Goal: Task Accomplishment & Management: Manage account settings

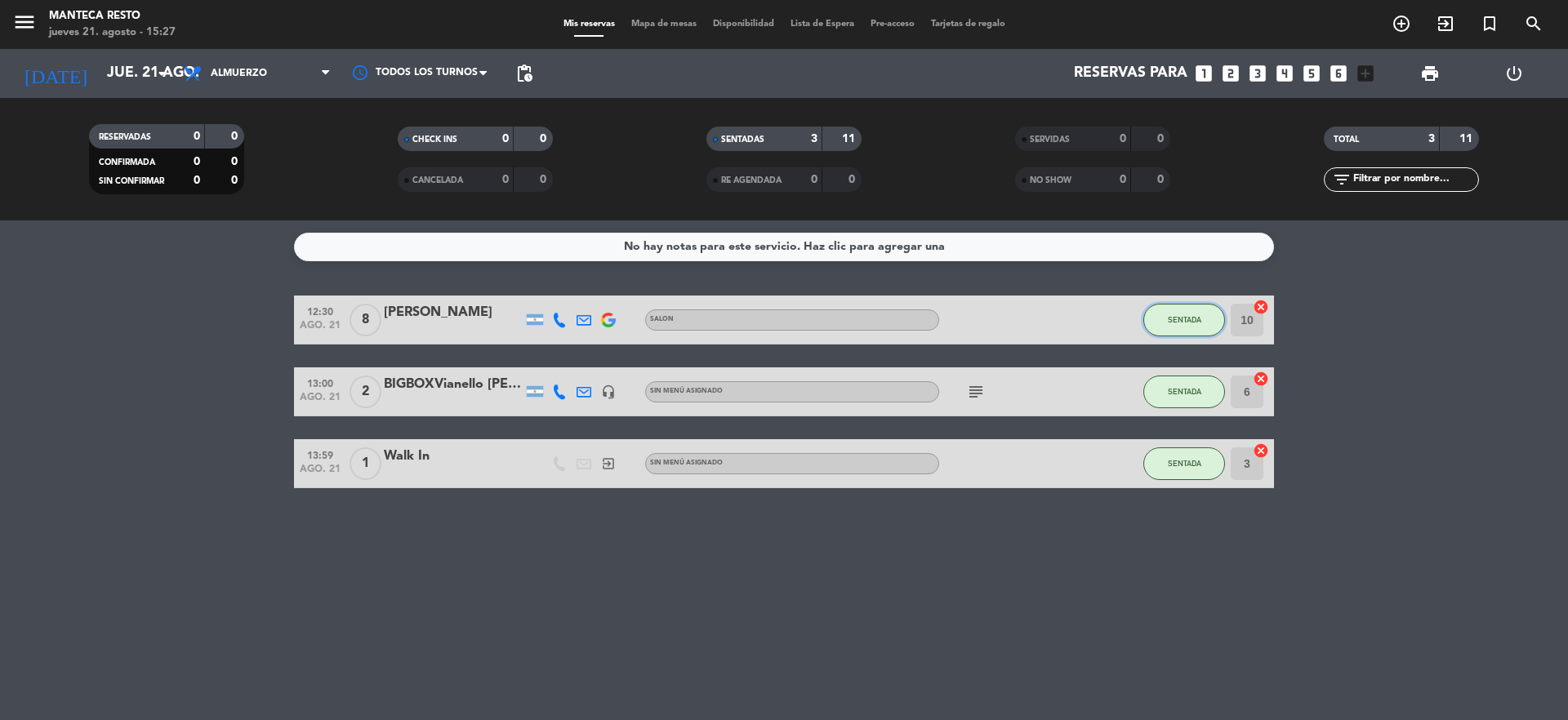
click at [1162, 321] on button "SENTADA" at bounding box center [1184, 320] width 82 height 33
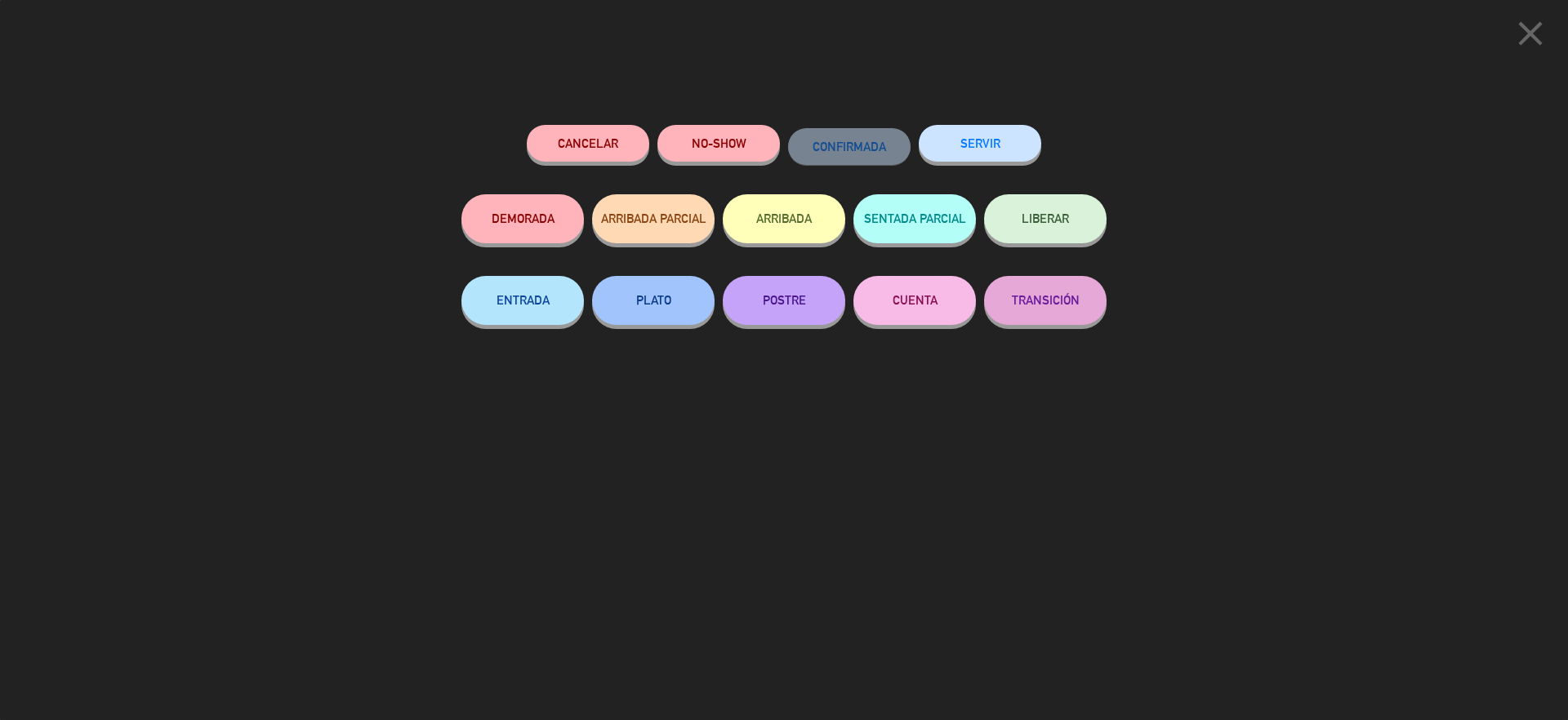
click at [1006, 144] on button "SERVIR" at bounding box center [980, 143] width 122 height 37
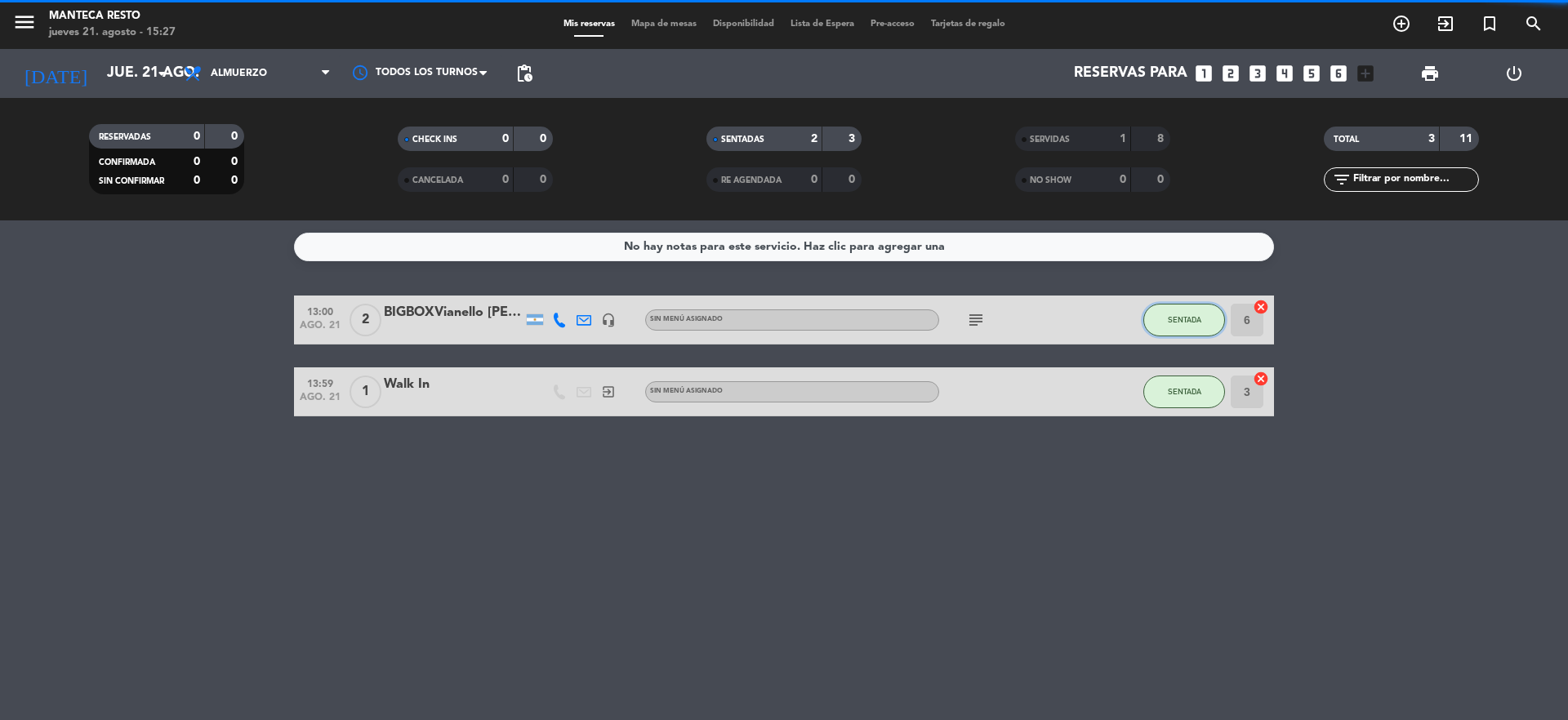
click at [1163, 304] on button "SENTADA" at bounding box center [1184, 320] width 82 height 33
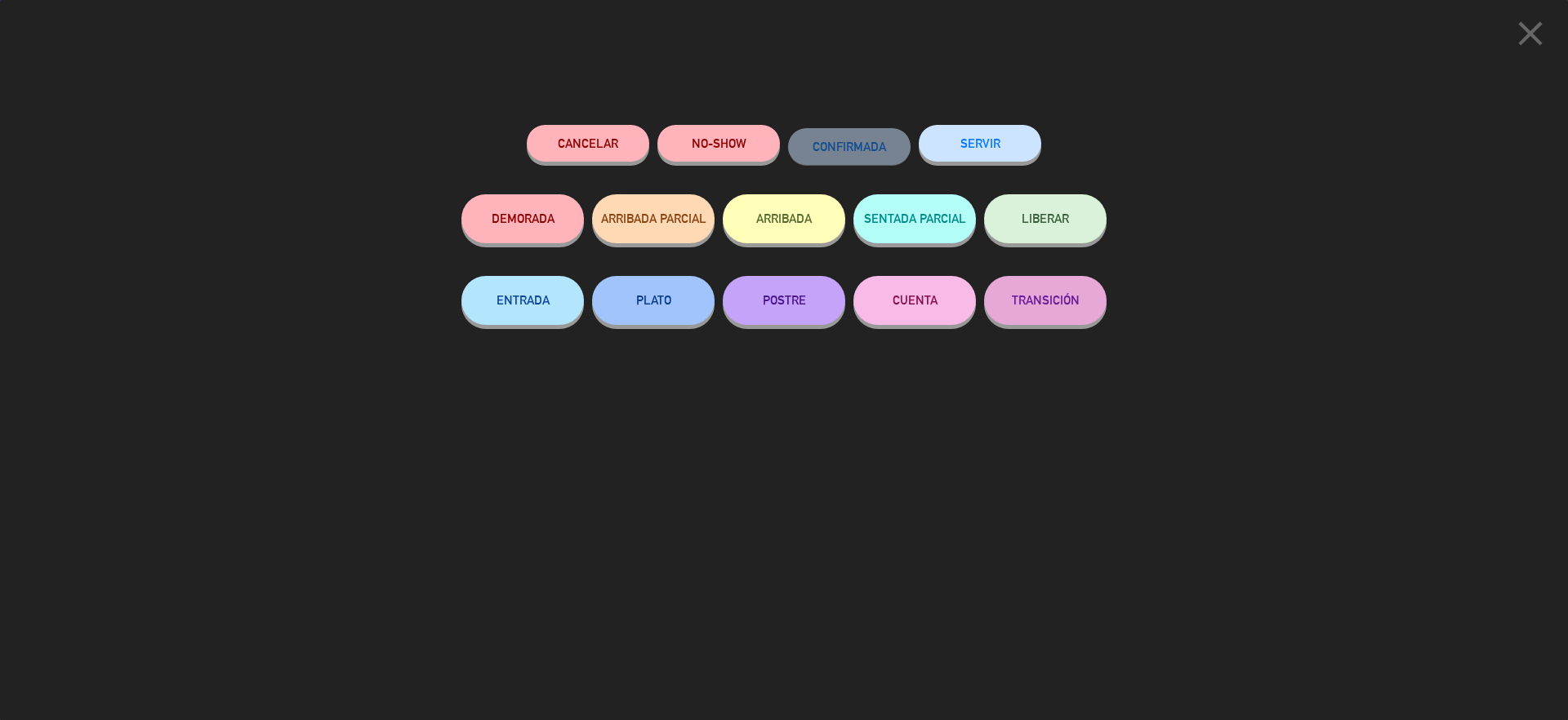
click at [994, 142] on button "SERVIR" at bounding box center [980, 143] width 122 height 37
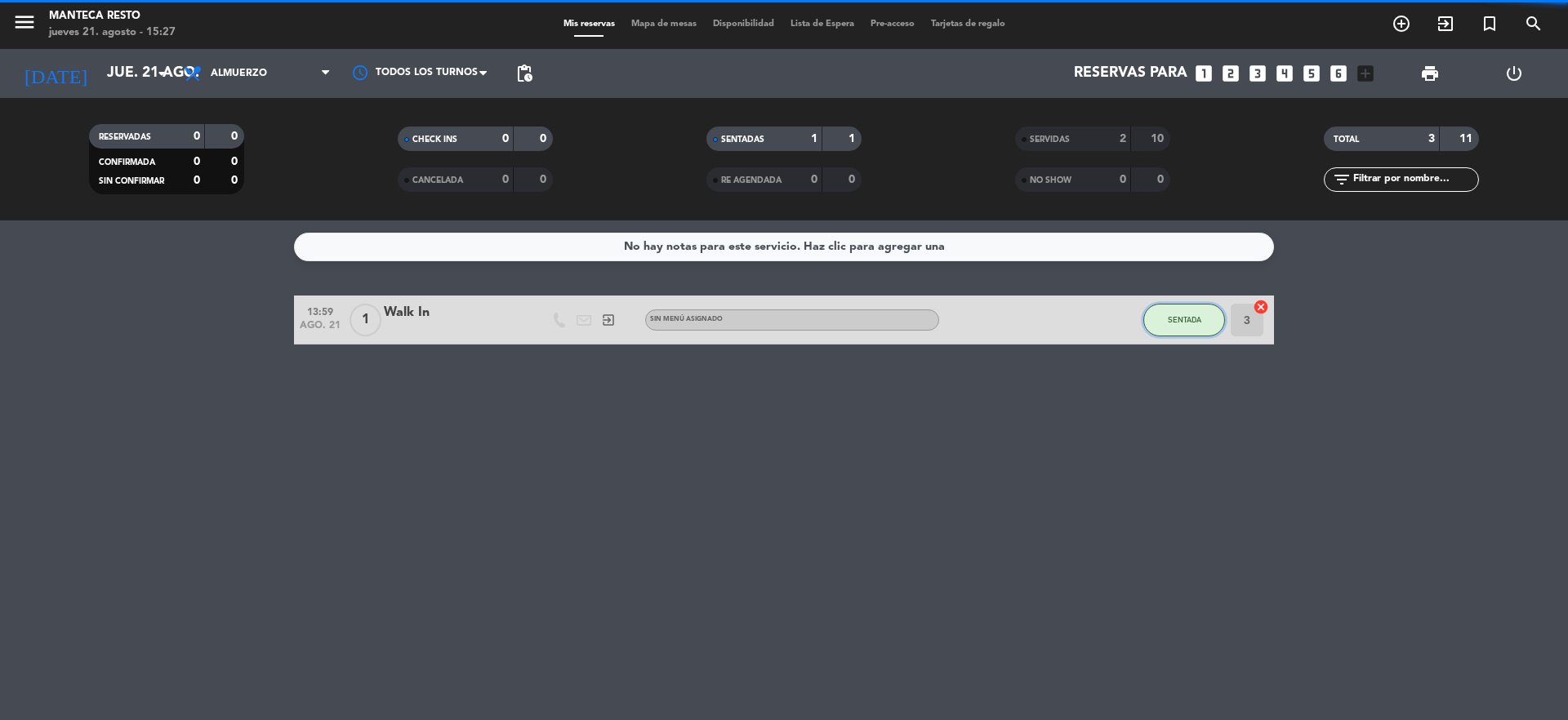
click at [1194, 320] on span "SENTADA" at bounding box center [1185, 320] width 33 height 9
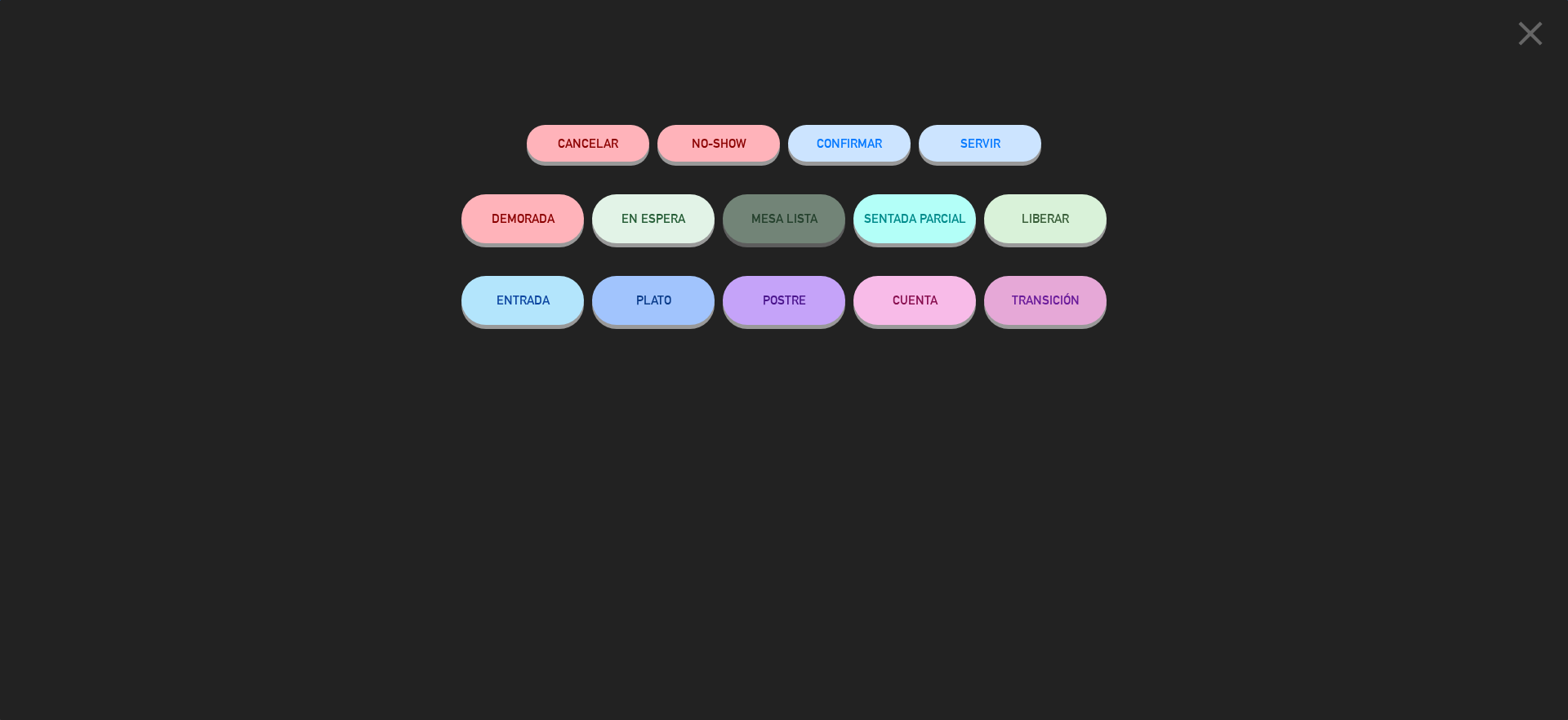
click at [992, 161] on button "SERVIR" at bounding box center [980, 143] width 122 height 37
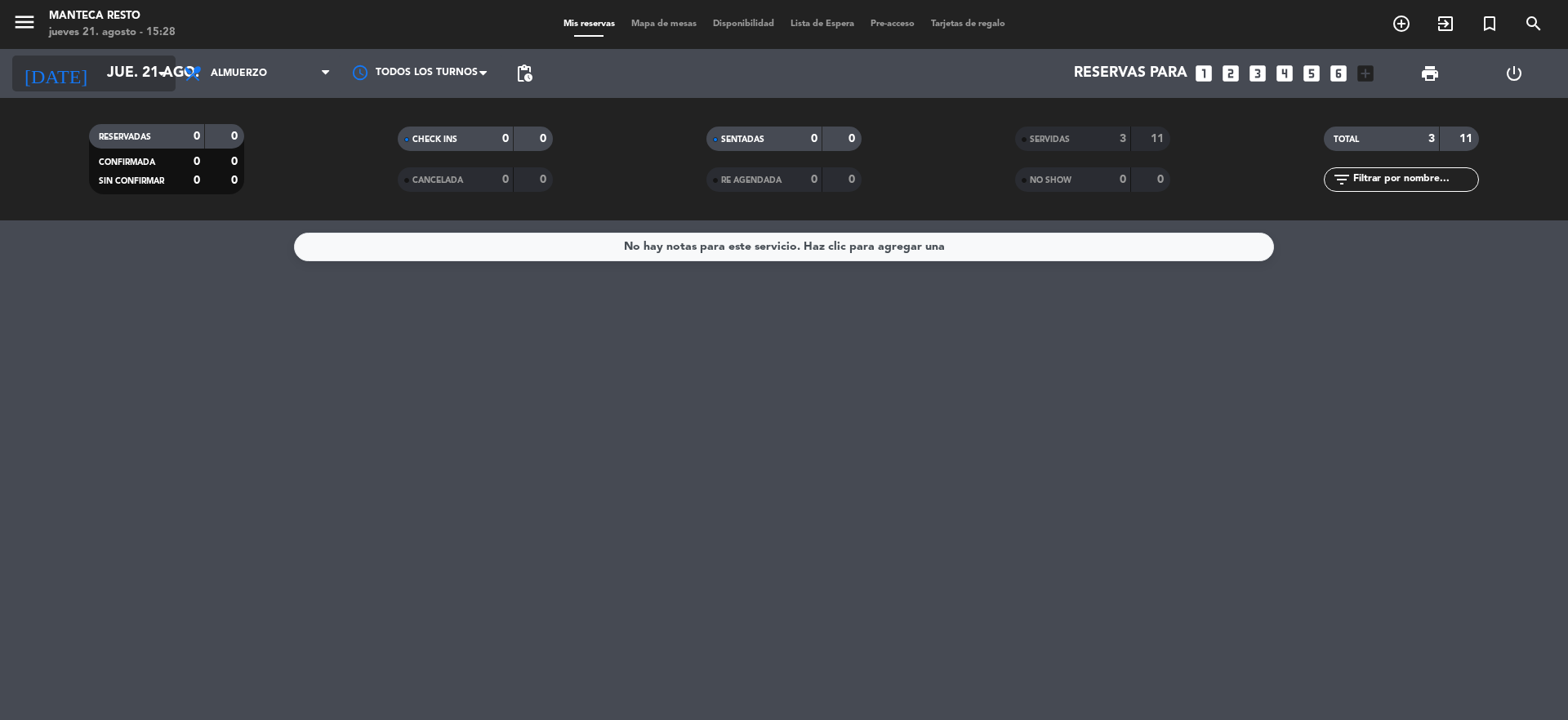
click at [138, 73] on input "jue. 21 ago." at bounding box center [193, 73] width 189 height 33
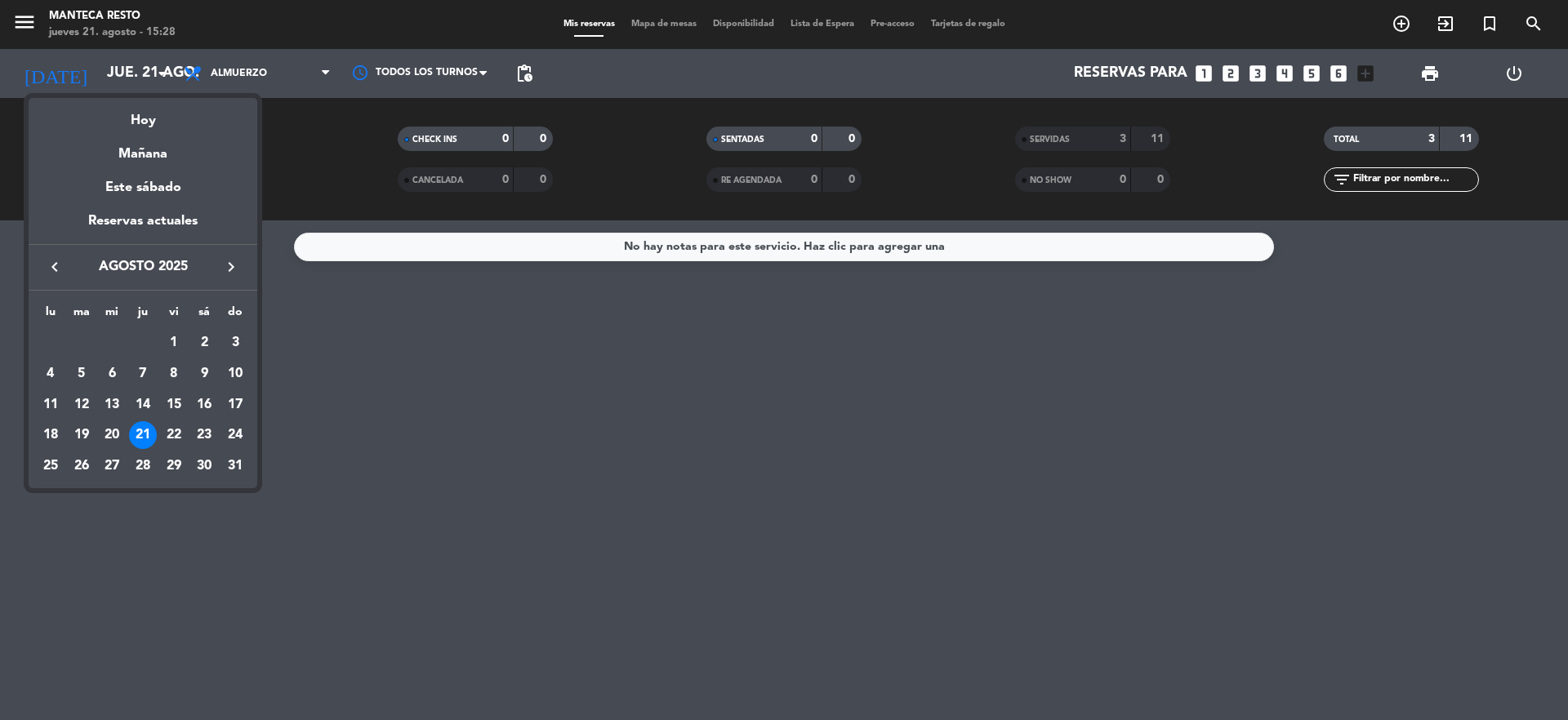
click at [321, 324] on div at bounding box center [784, 360] width 1568 height 720
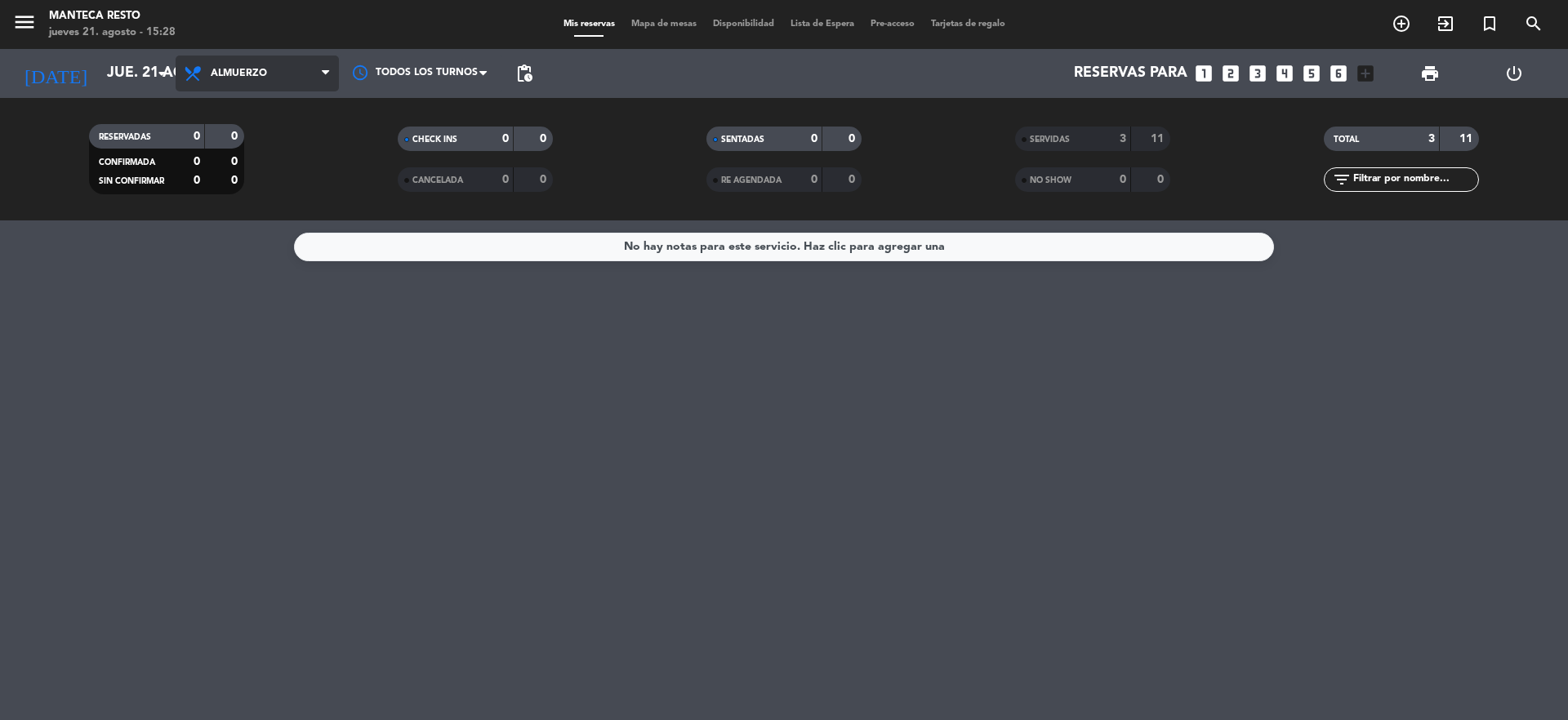
click at [247, 62] on span "Almuerzo" at bounding box center [258, 73] width 164 height 36
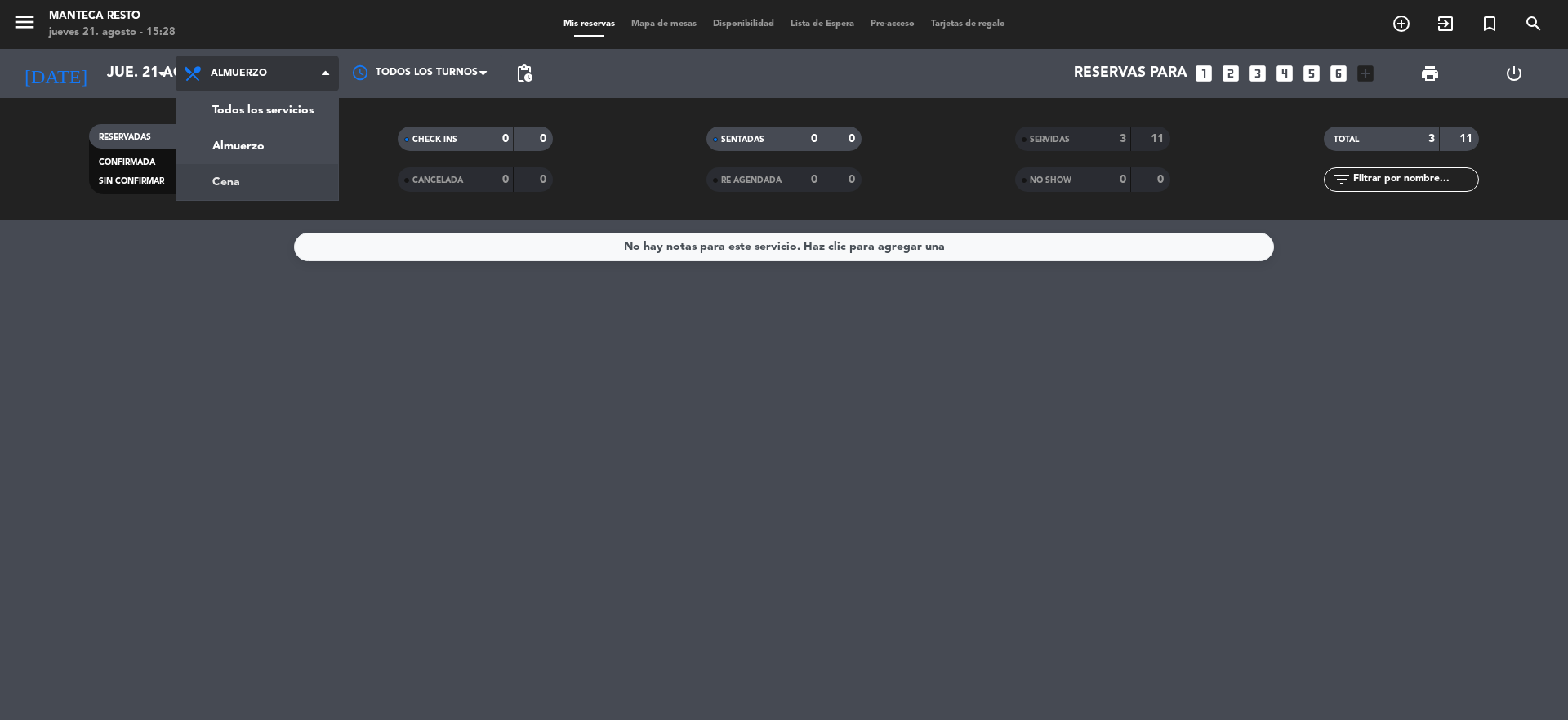
click at [255, 168] on div "menu Manteca Resto [DATE] 21. agosto - 15:28 Mis reservas Mapa de mesas Disponi…" at bounding box center [784, 110] width 1568 height 221
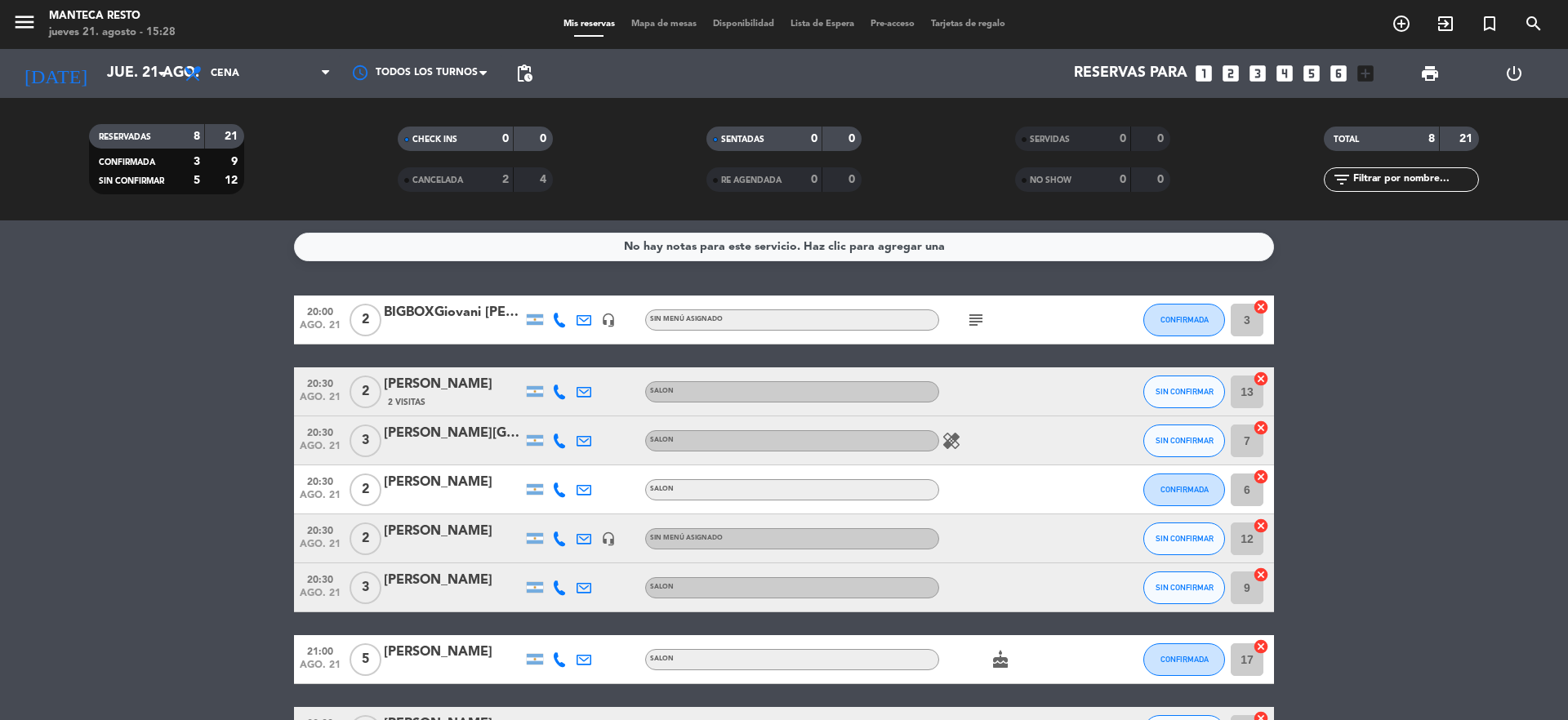
click at [569, 315] on div at bounding box center [559, 319] width 25 height 48
click at [564, 316] on icon at bounding box center [559, 320] width 15 height 15
click at [568, 296] on span "content_paste" at bounding box center [574, 293] width 12 height 12
click at [552, 389] on div at bounding box center [559, 391] width 25 height 48
click at [558, 389] on icon at bounding box center [559, 391] width 15 height 15
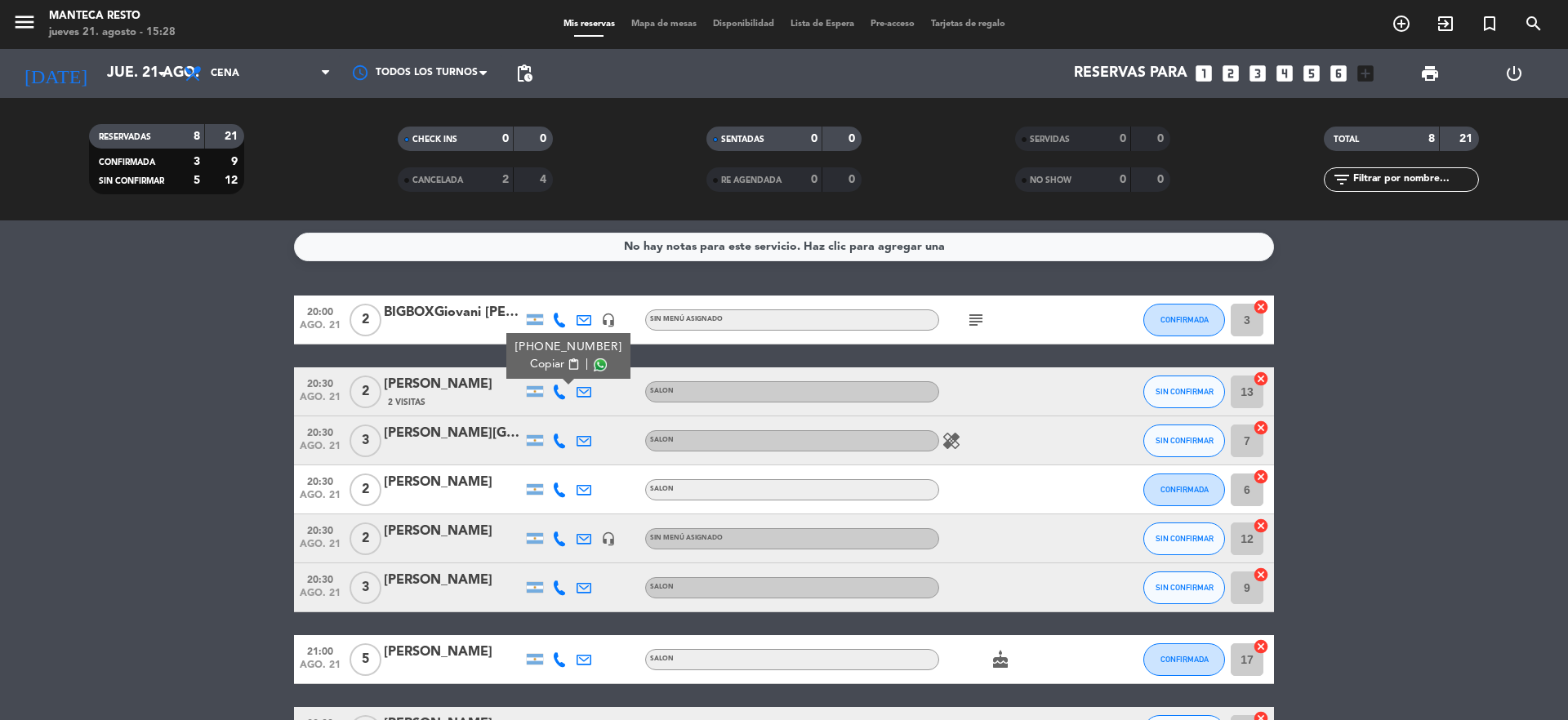
click at [534, 363] on span "Copiar" at bounding box center [547, 365] width 34 height 18
click at [561, 441] on icon at bounding box center [559, 440] width 15 height 15
click at [542, 422] on div "[PHONE_NUMBER] Copiar content_paste |" at bounding box center [568, 405] width 124 height 46
click at [530, 406] on span "Copiar" at bounding box center [547, 414] width 34 height 18
click at [560, 489] on icon at bounding box center [559, 490] width 15 height 15
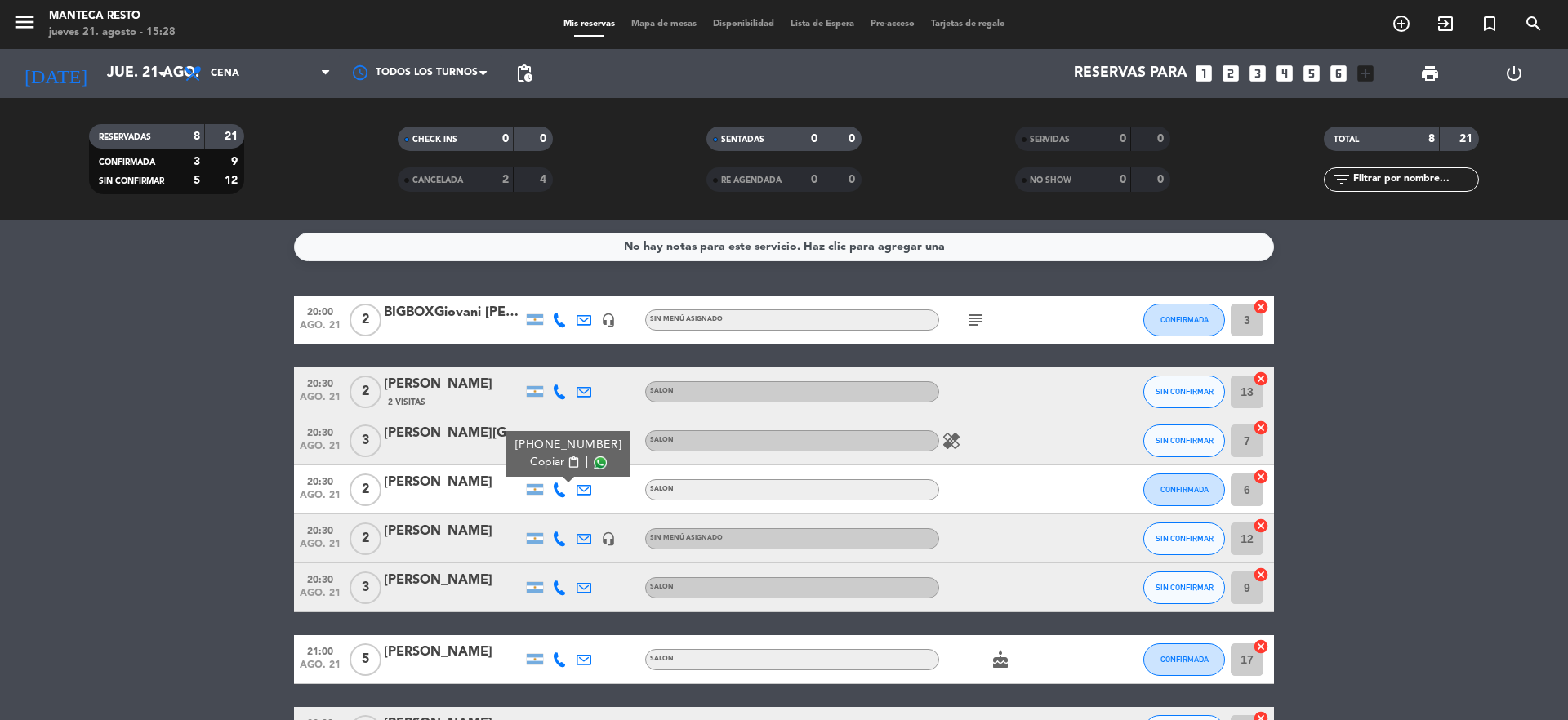
click at [536, 461] on span "Copiar" at bounding box center [547, 462] width 34 height 18
click at [562, 536] on icon at bounding box center [559, 539] width 15 height 15
click at [557, 512] on button "Copiar content_paste" at bounding box center [555, 512] width 50 height 18
click at [560, 580] on icon at bounding box center [559, 587] width 15 height 15
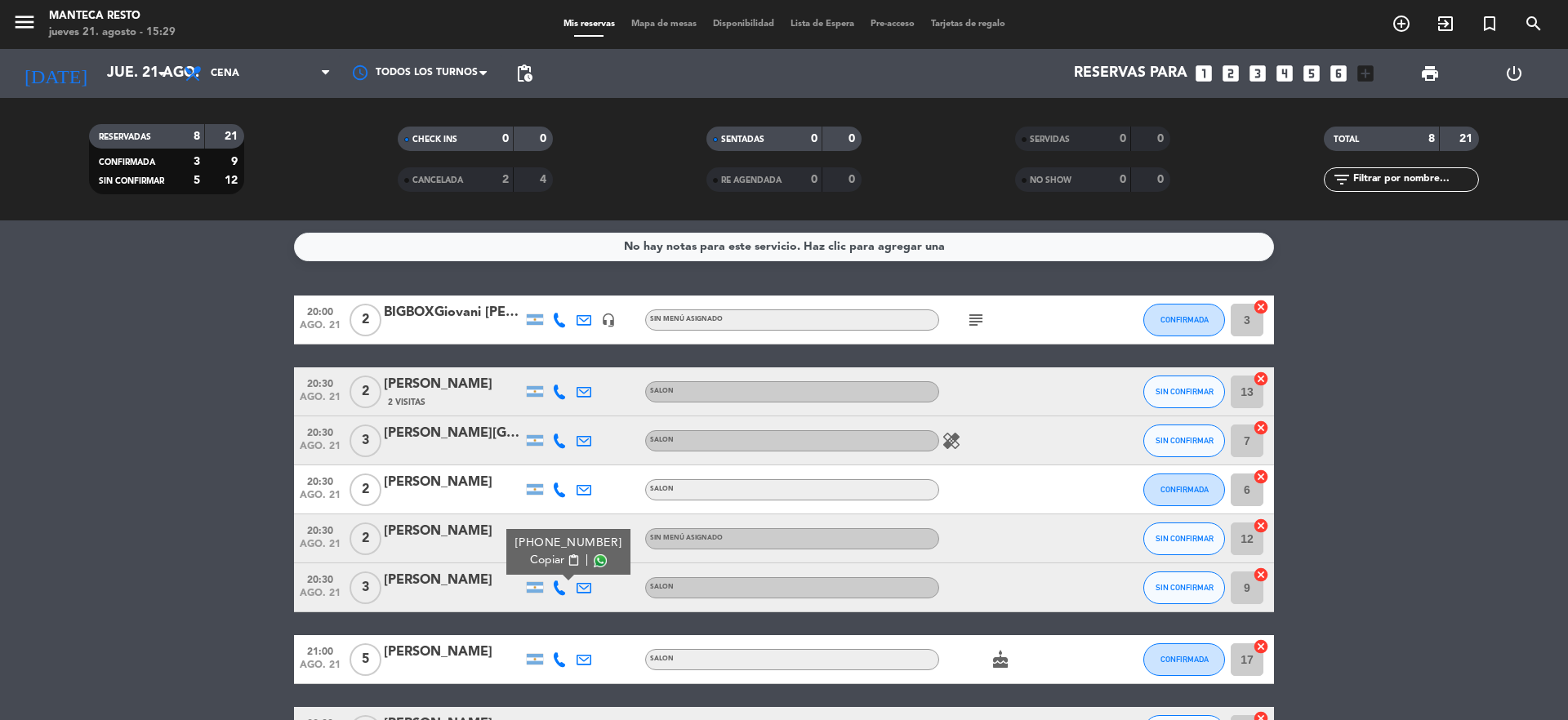
click at [549, 561] on span "Copiar" at bounding box center [547, 561] width 34 height 18
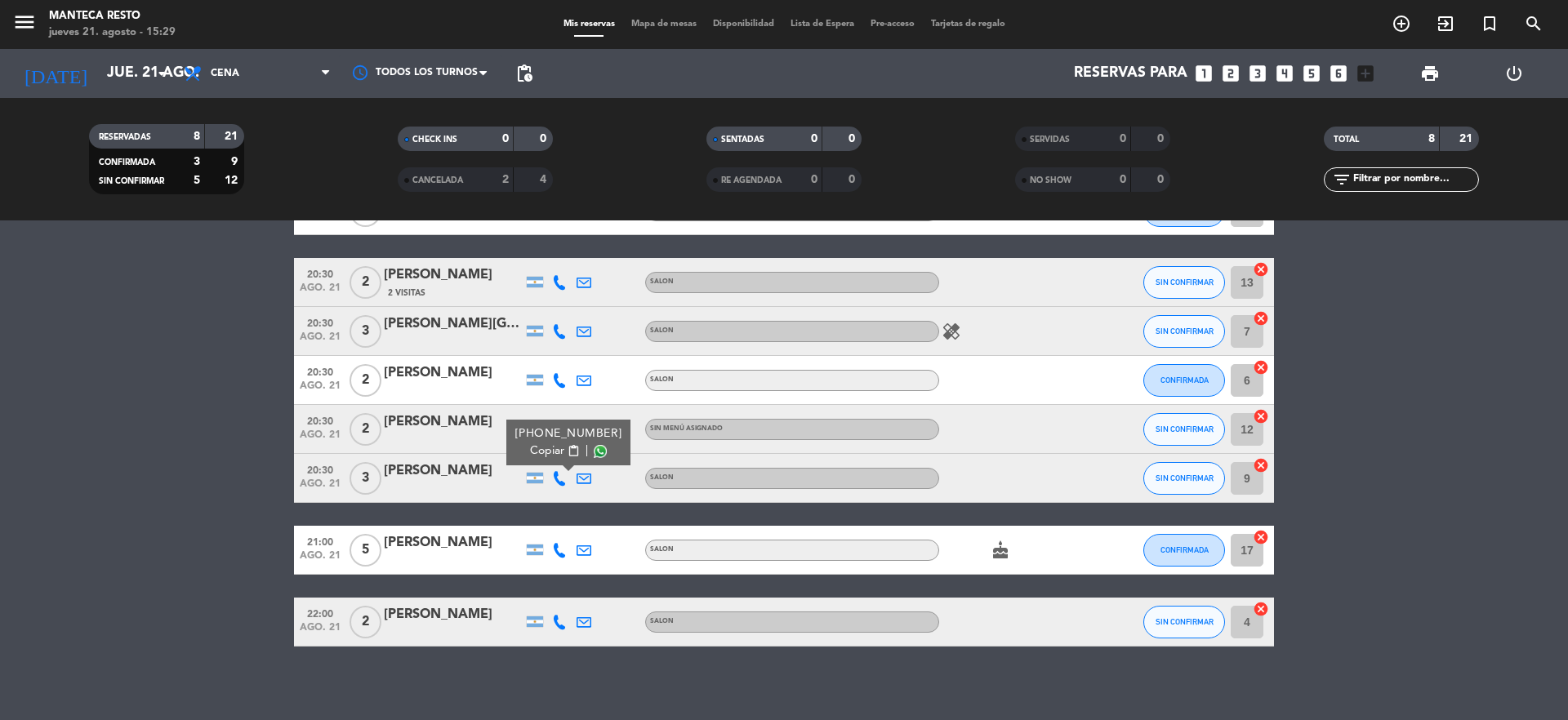
scroll to position [118, 0]
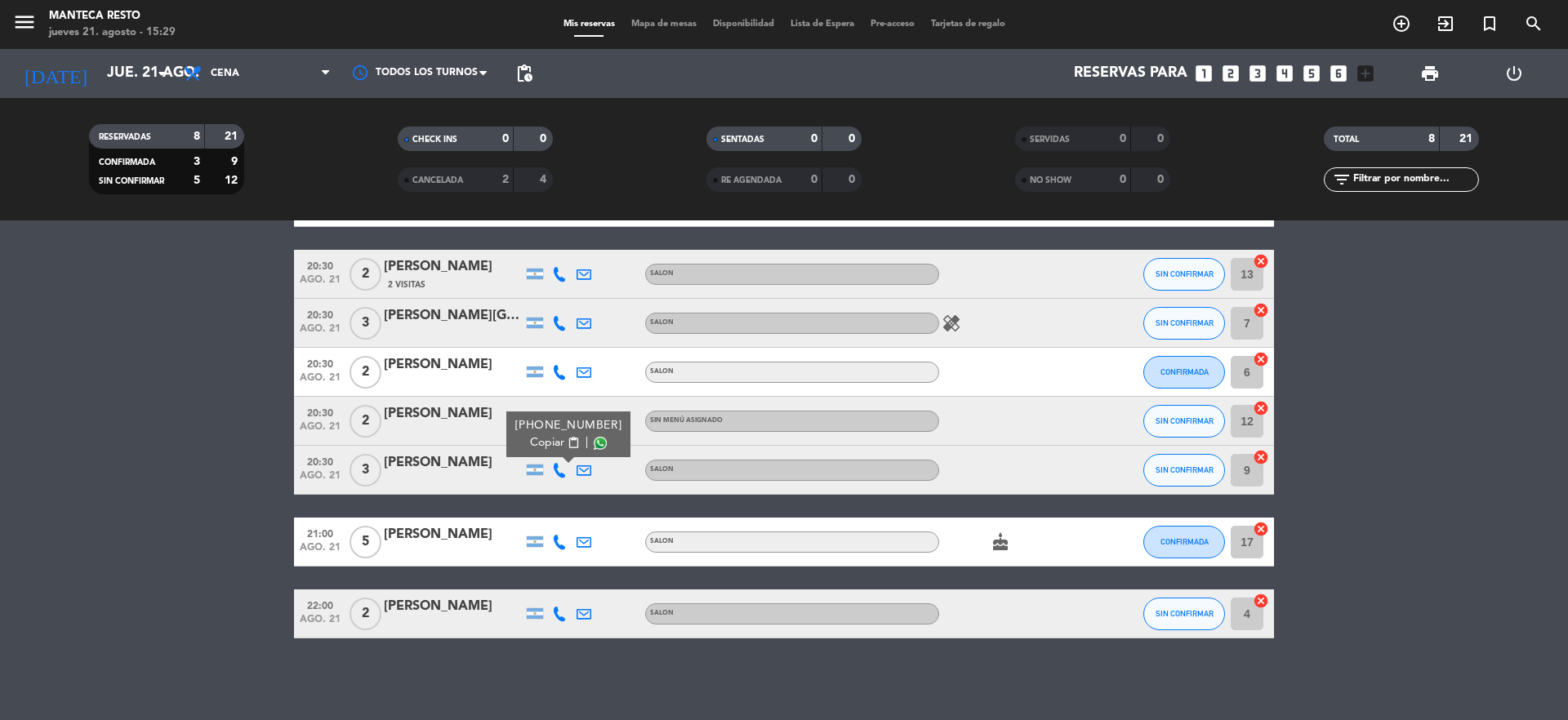
click at [562, 545] on icon at bounding box center [559, 542] width 15 height 15
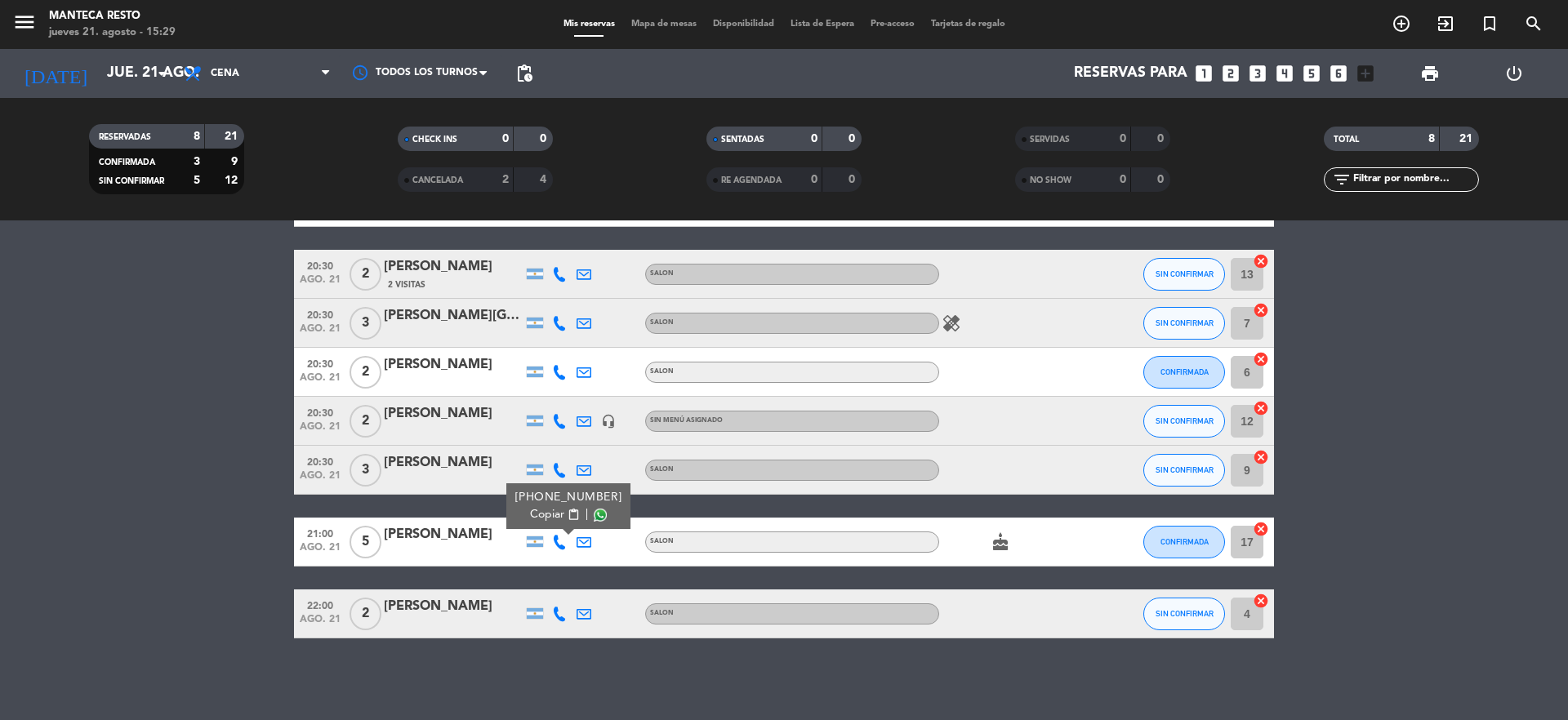
click at [554, 520] on span "Copiar" at bounding box center [547, 515] width 34 height 18
click at [559, 616] on icon at bounding box center [559, 614] width 15 height 15
click at [549, 592] on span "Copiar" at bounding box center [547, 587] width 34 height 18
click at [966, 318] on div "healing" at bounding box center [1012, 323] width 147 height 48
click at [948, 327] on icon "healing" at bounding box center [952, 324] width 19 height 19
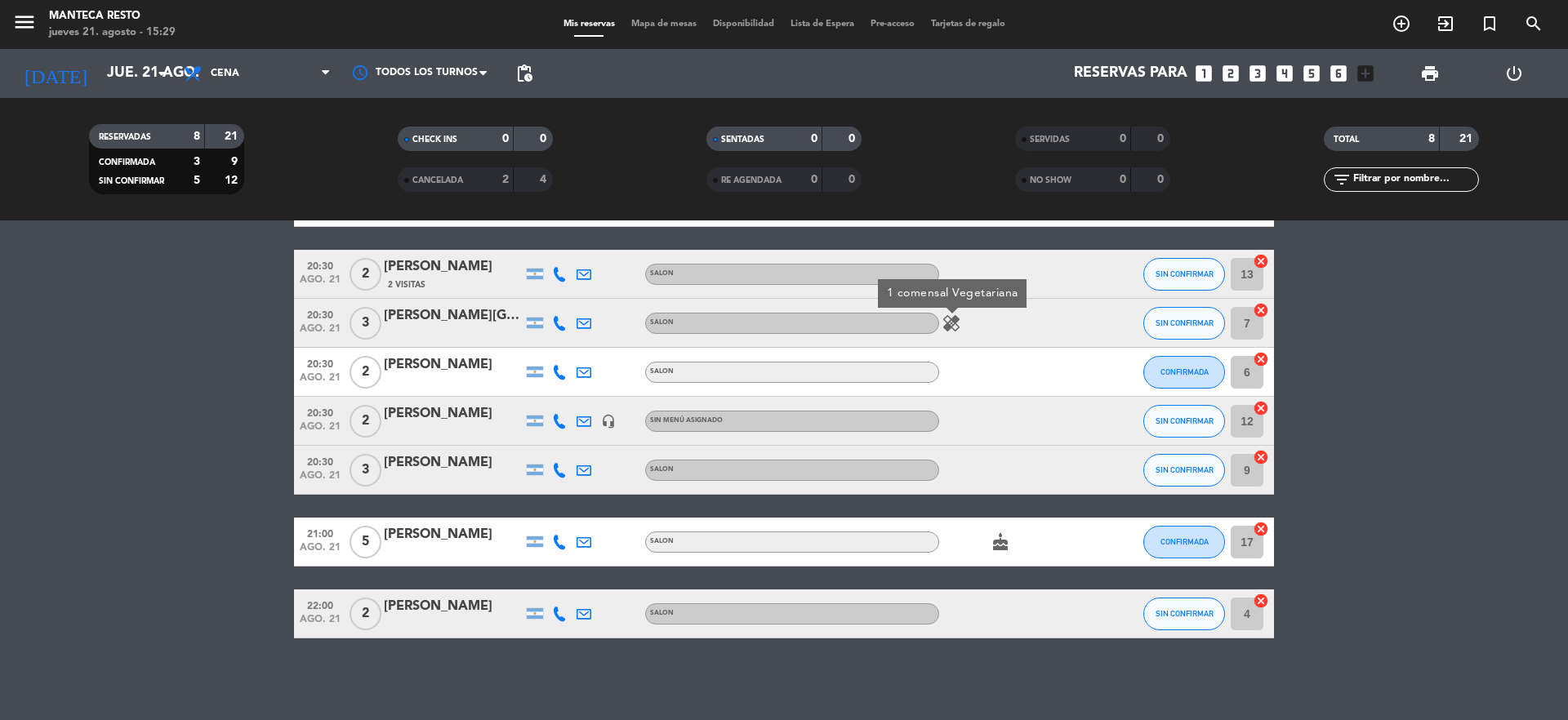
click at [1402, 376] on bookings-row "20:00 [DATE] 2 BIGBOXGiovani [PERSON_NAME] headset_mic Sin menú asignado subjec…" at bounding box center [784, 408] width 1568 height 461
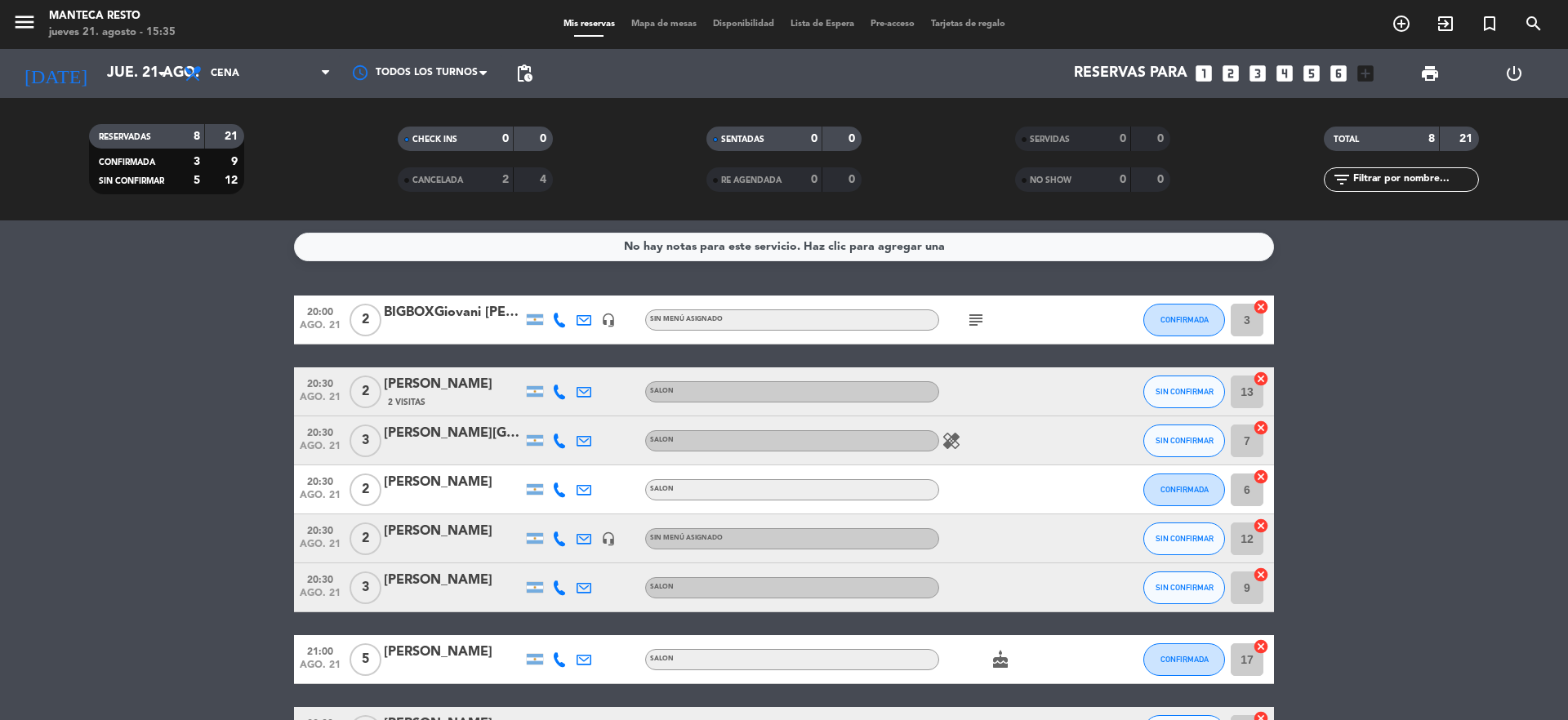
click at [558, 441] on icon at bounding box center [559, 440] width 15 height 15
click at [564, 540] on icon at bounding box center [559, 539] width 15 height 15
click at [564, 603] on div at bounding box center [559, 587] width 25 height 48
click at [564, 593] on icon at bounding box center [559, 587] width 15 height 15
click at [562, 651] on div at bounding box center [559, 659] width 25 height 48
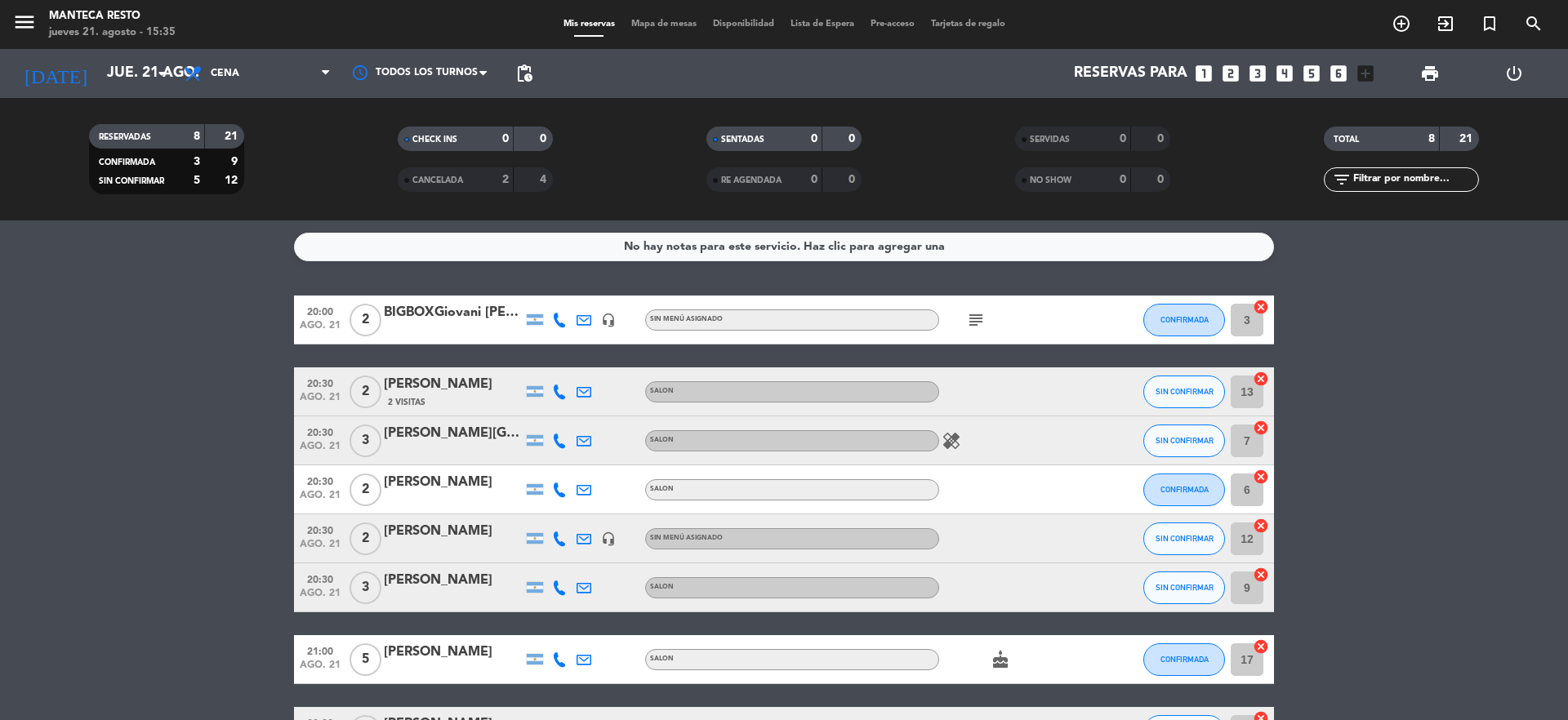
click at [564, 660] on icon at bounding box center [559, 659] width 15 height 15
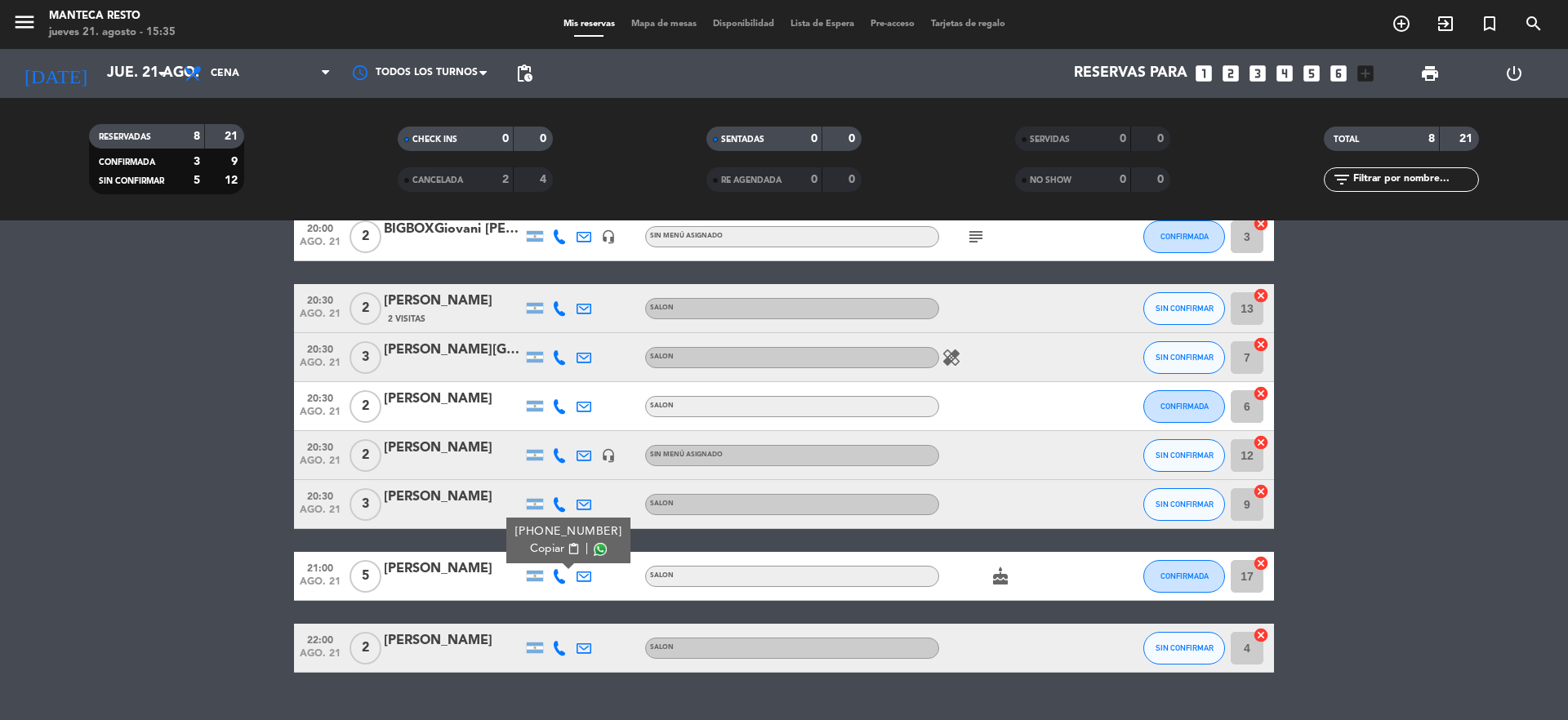
scroll to position [118, 0]
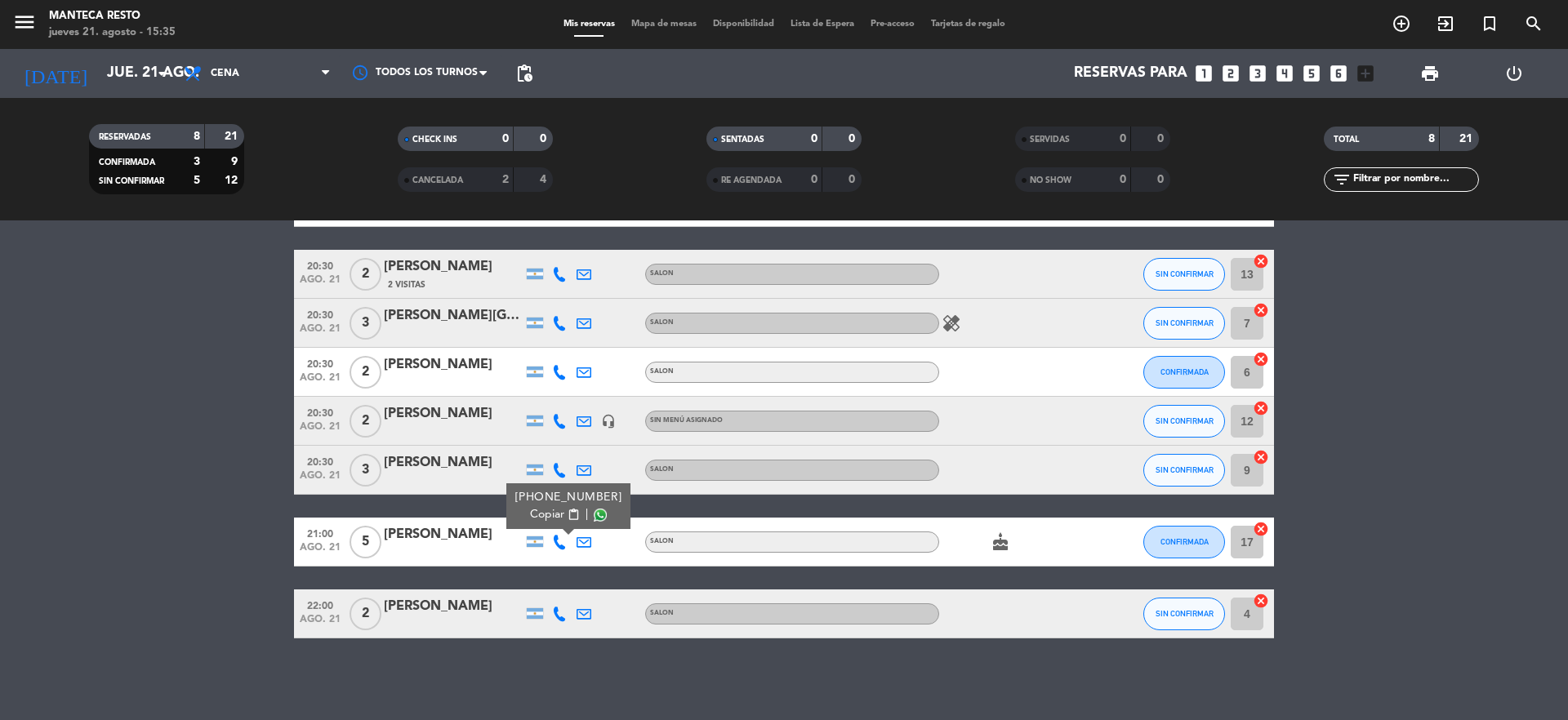
click at [548, 610] on div at bounding box center [559, 614] width 25 height 48
click at [556, 608] on icon at bounding box center [559, 614] width 15 height 15
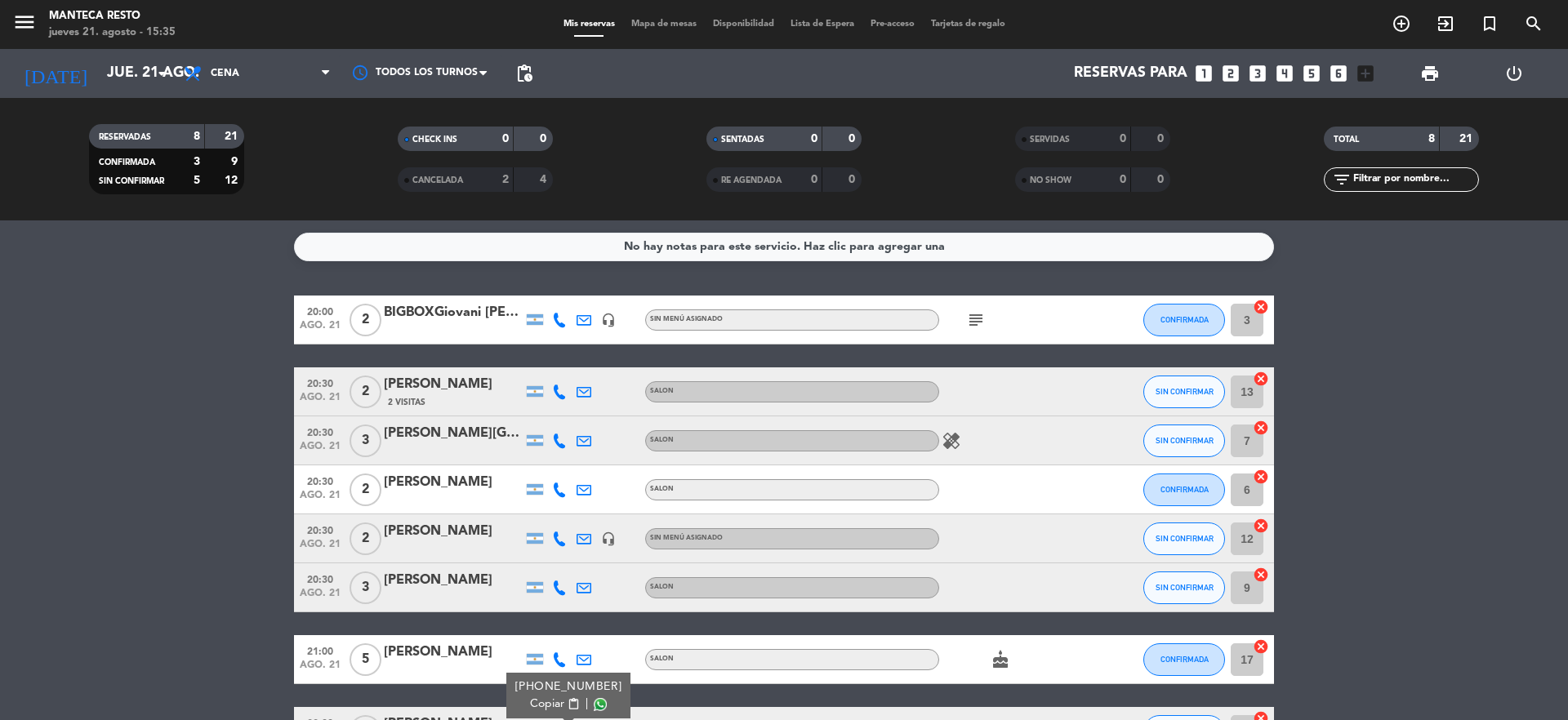
click at [561, 389] on icon at bounding box center [559, 391] width 15 height 15
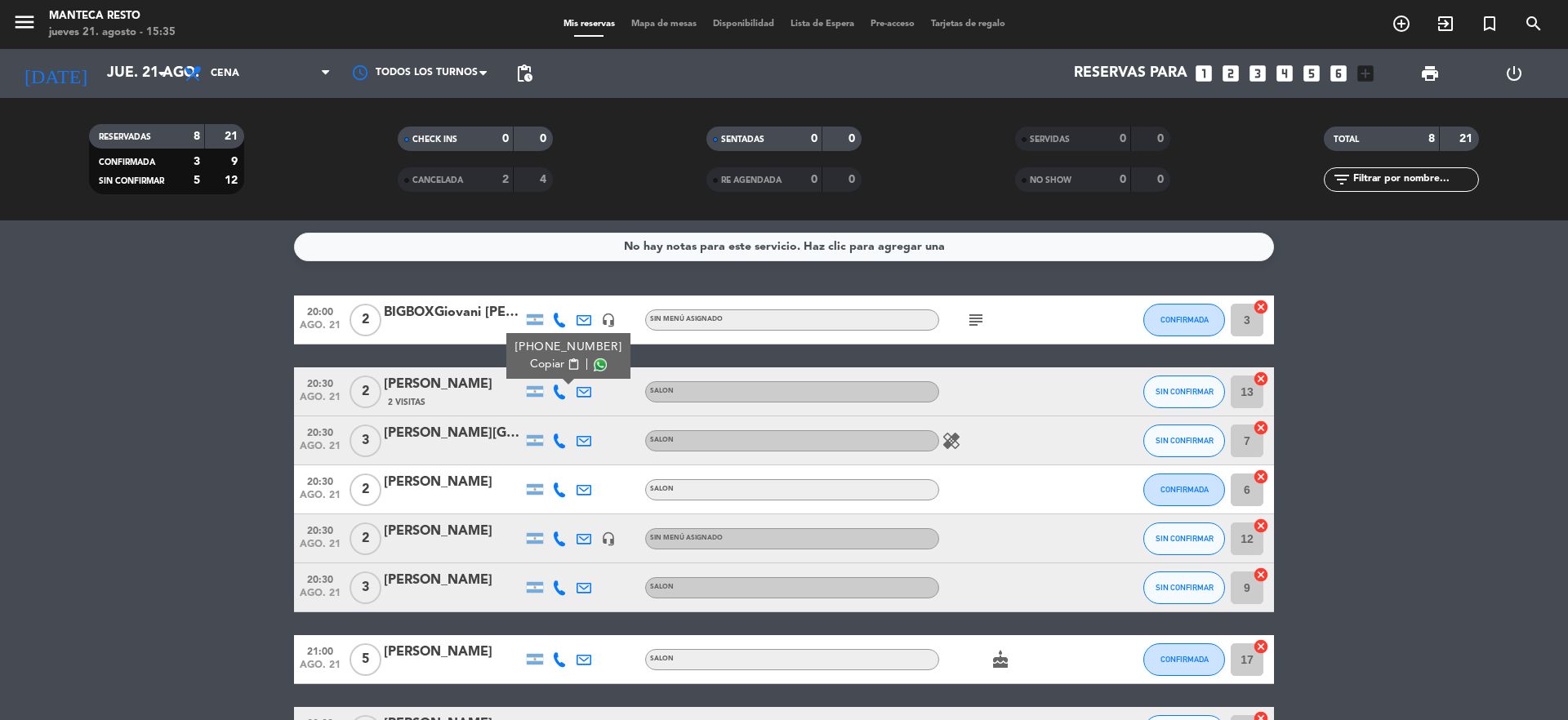
click at [562, 444] on icon at bounding box center [559, 440] width 15 height 15
click at [561, 480] on div at bounding box center [559, 489] width 25 height 48
click at [561, 490] on icon at bounding box center [559, 490] width 15 height 15
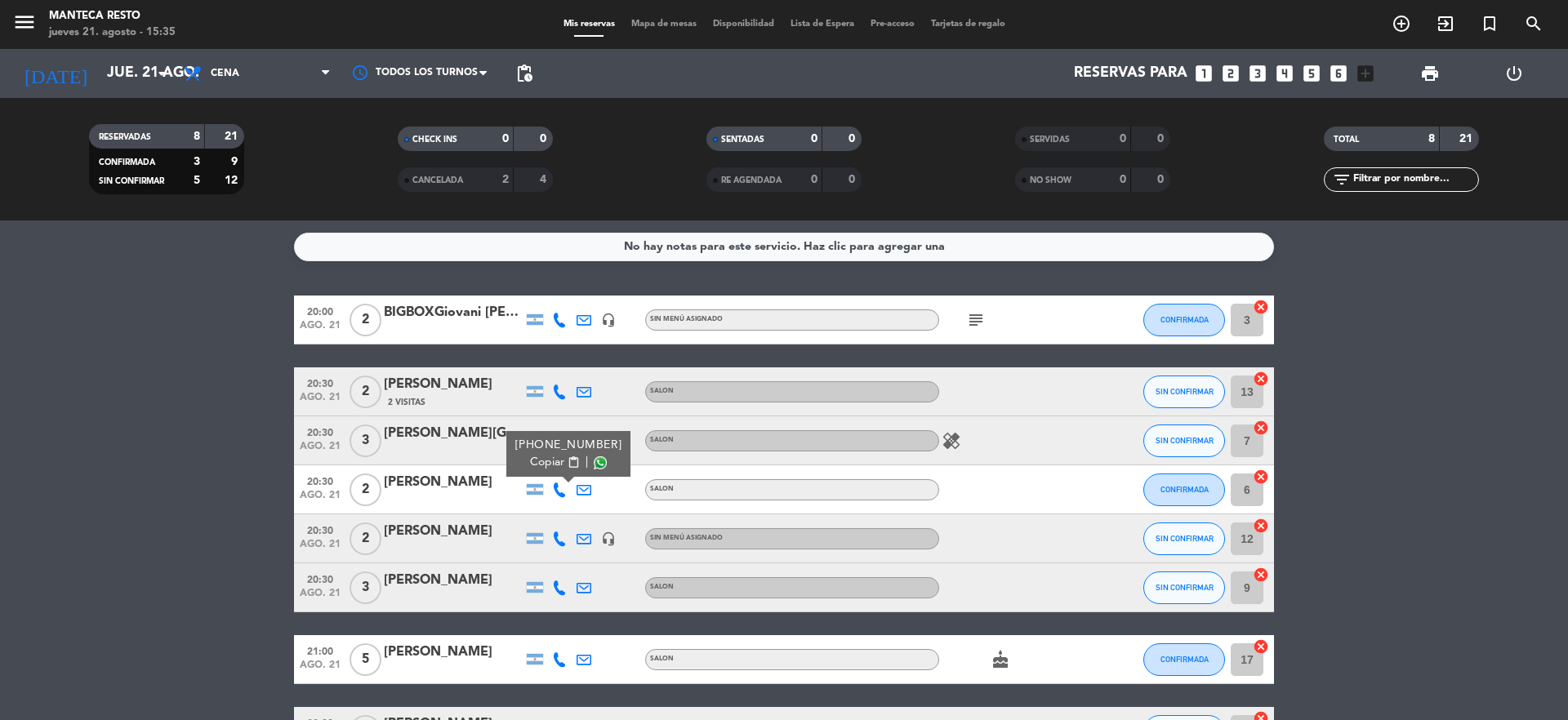
click at [565, 543] on icon at bounding box center [559, 539] width 15 height 15
click at [476, 545] on div at bounding box center [454, 549] width 139 height 13
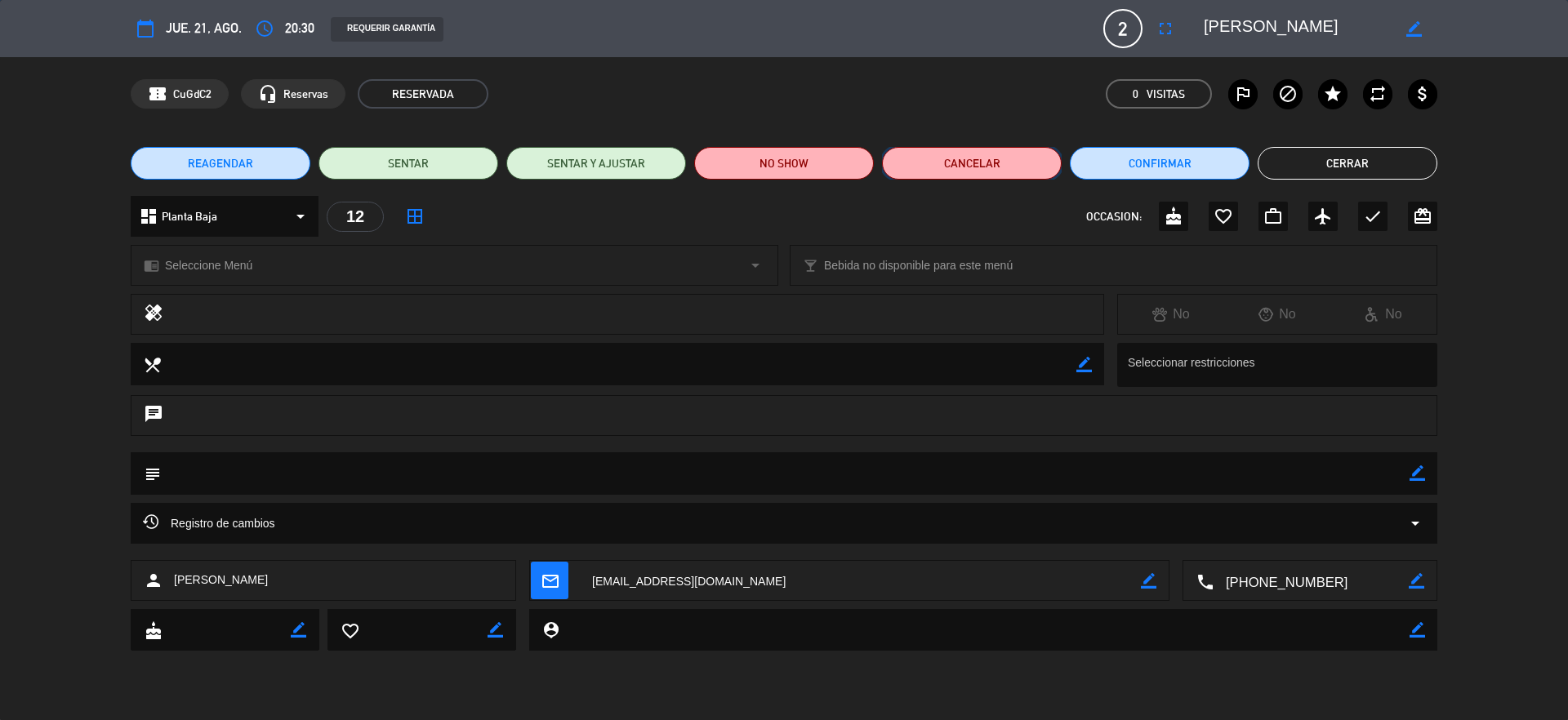
click at [1007, 168] on button "Cancelar" at bounding box center [972, 163] width 179 height 33
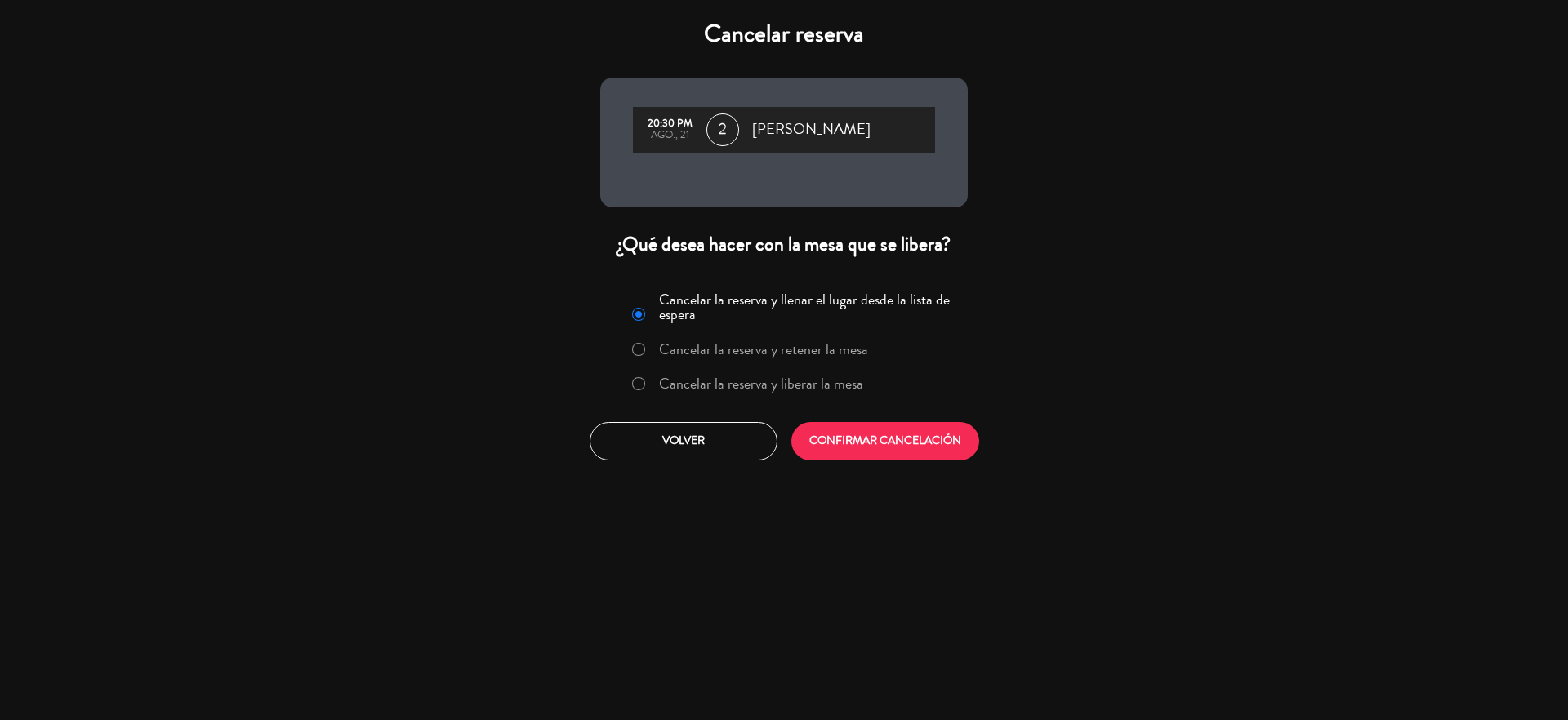
click at [735, 383] on label "Cancelar la reserva y liberar la mesa" at bounding box center [762, 383] width 204 height 15
click at [874, 443] on button "CONFIRMAR CANCELACIÓN" at bounding box center [886, 441] width 188 height 39
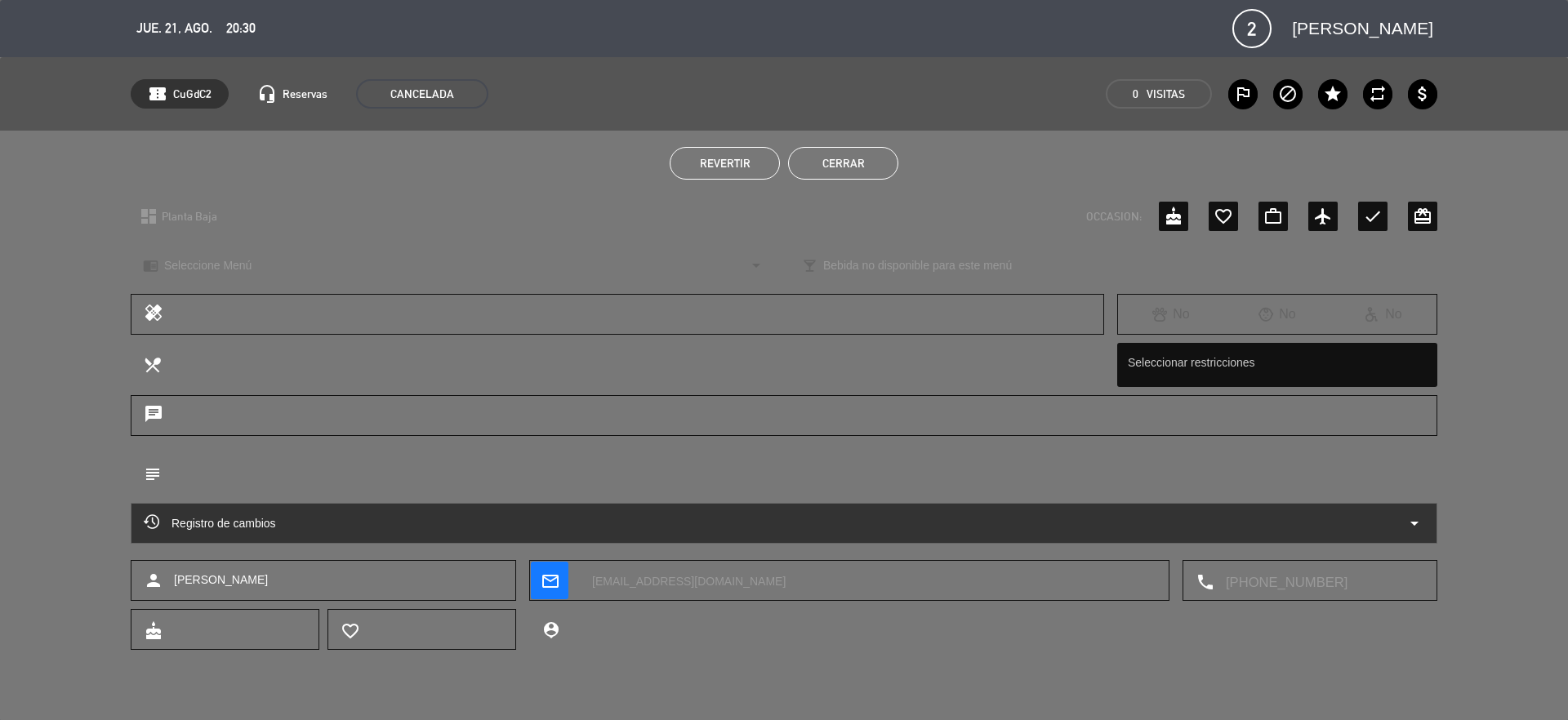
click at [855, 155] on button "Cerrar" at bounding box center [842, 163] width 110 height 33
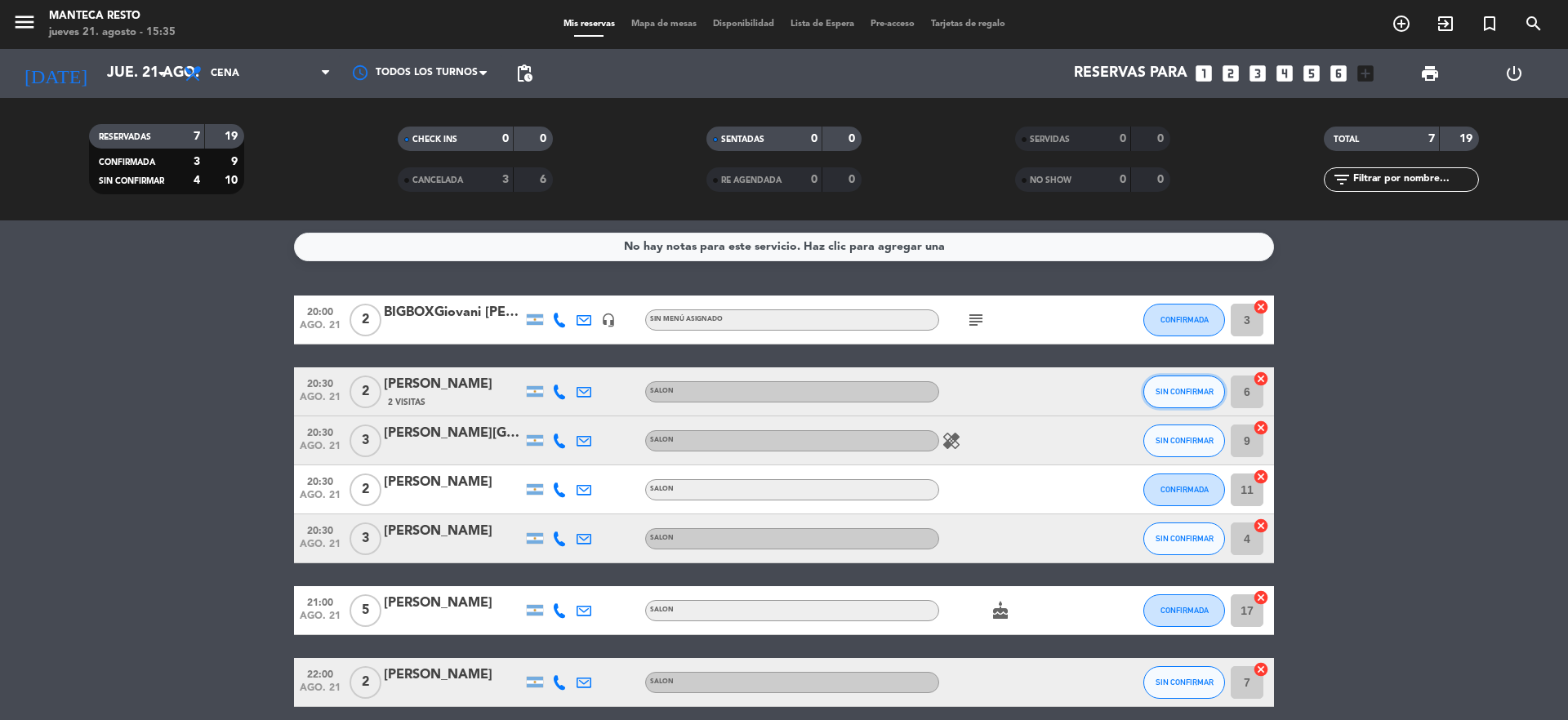
click at [1211, 395] on span "SIN CONFIRMAR" at bounding box center [1185, 391] width 58 height 9
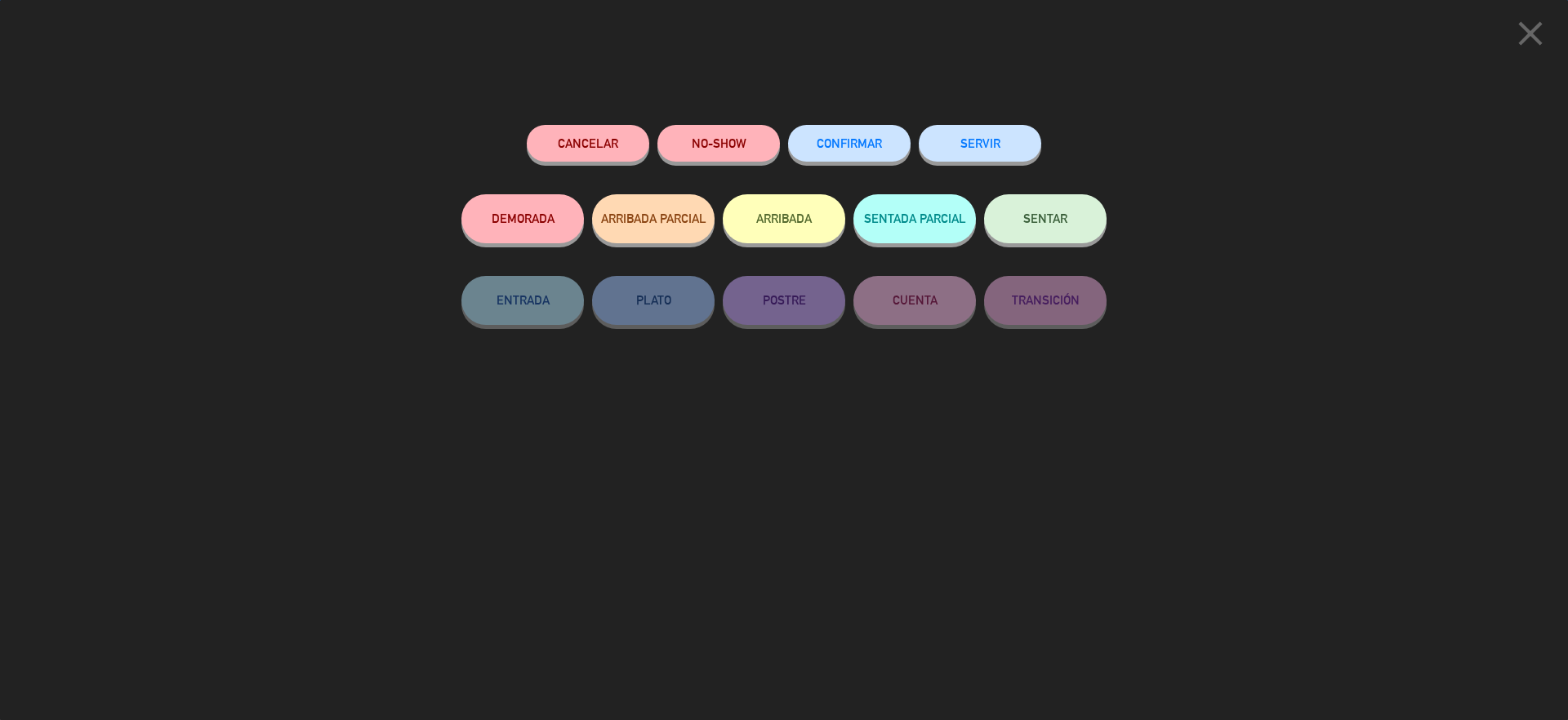
click at [886, 146] on button "CONFIRMAR" at bounding box center [849, 143] width 122 height 37
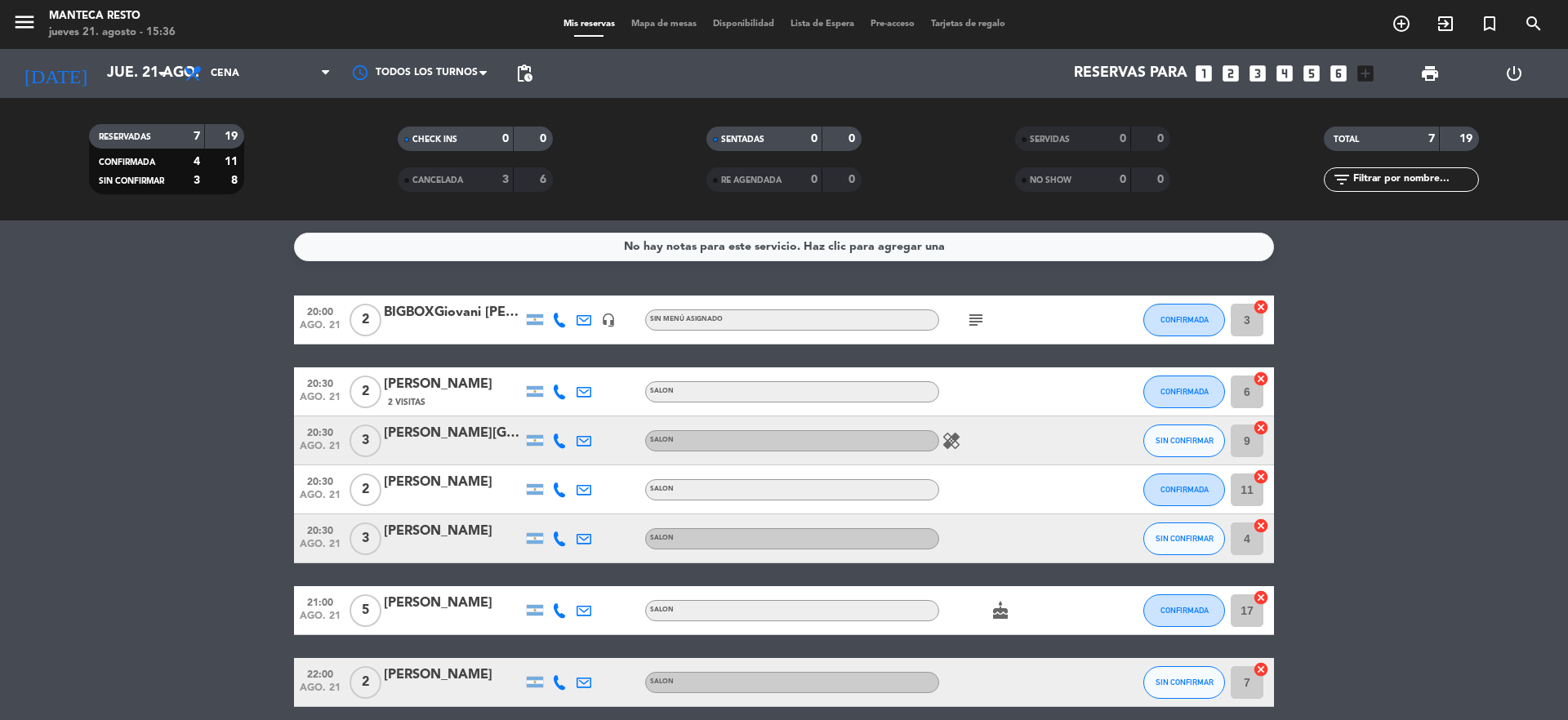
click at [704, 8] on div "menu Manteca Resto [DATE] 21. agosto - 15:36 Mis reservas Mapa de mesas Disponi…" at bounding box center [784, 25] width 1568 height 49
click at [654, 25] on span "Mapa de mesas" at bounding box center [664, 24] width 82 height 9
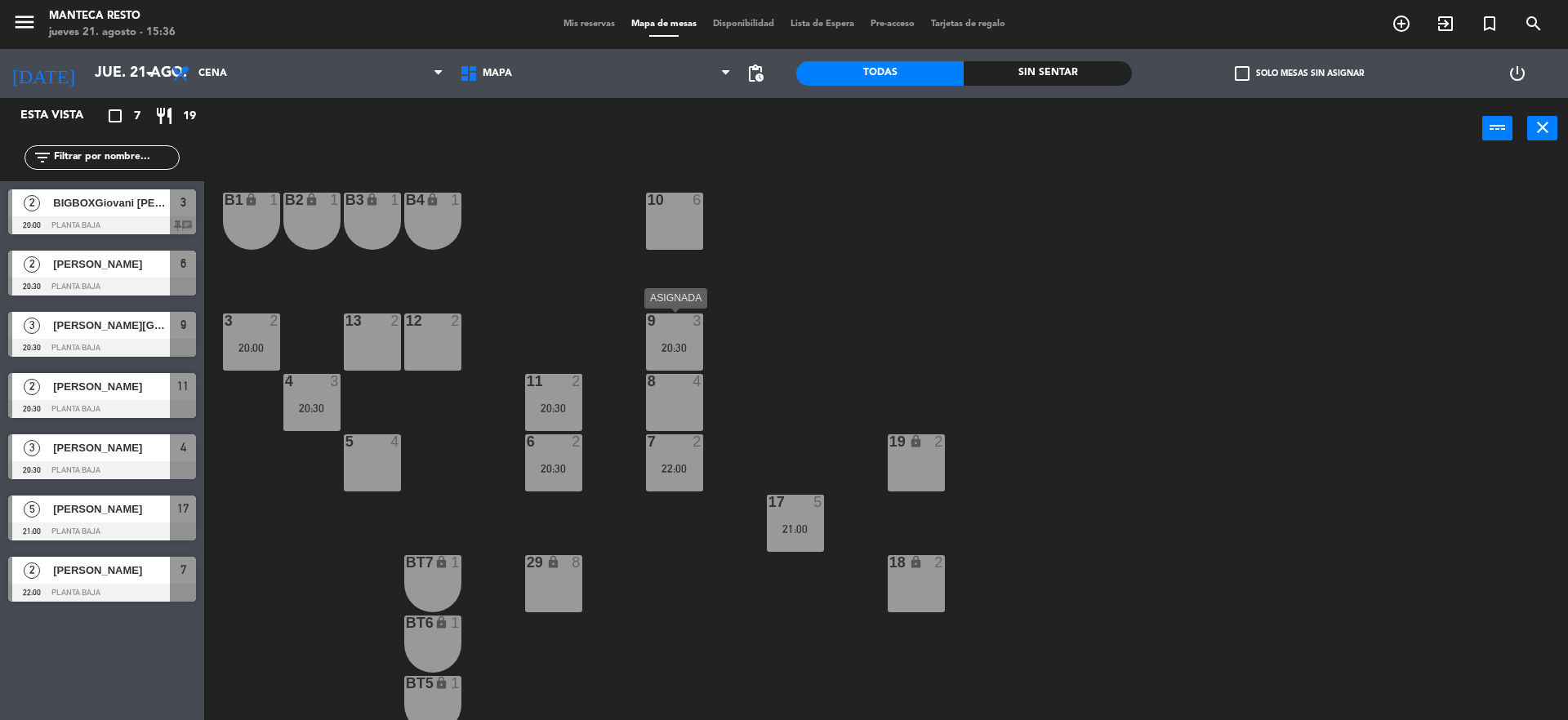
click at [675, 344] on div "20:30" at bounding box center [675, 347] width 57 height 11
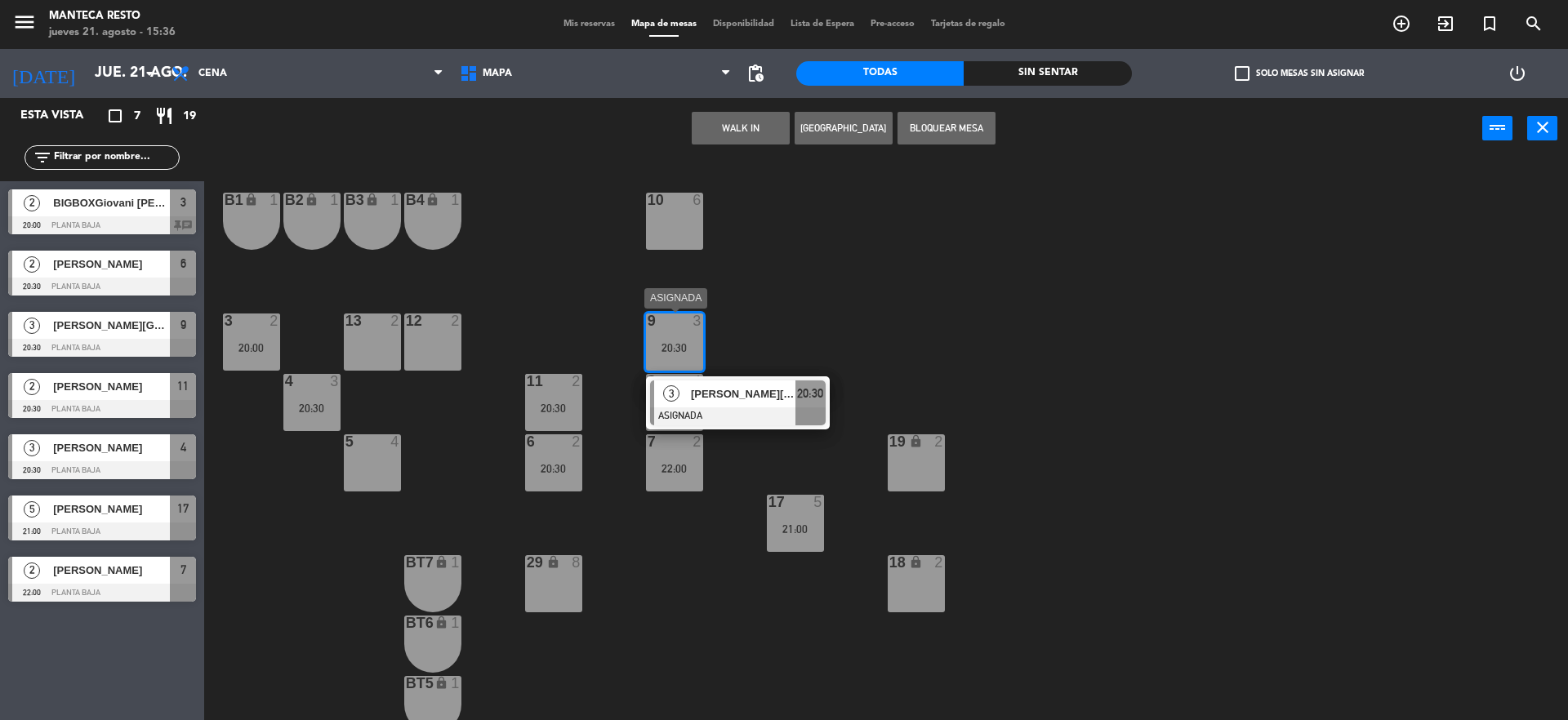
click at [699, 422] on div at bounding box center [738, 416] width 176 height 18
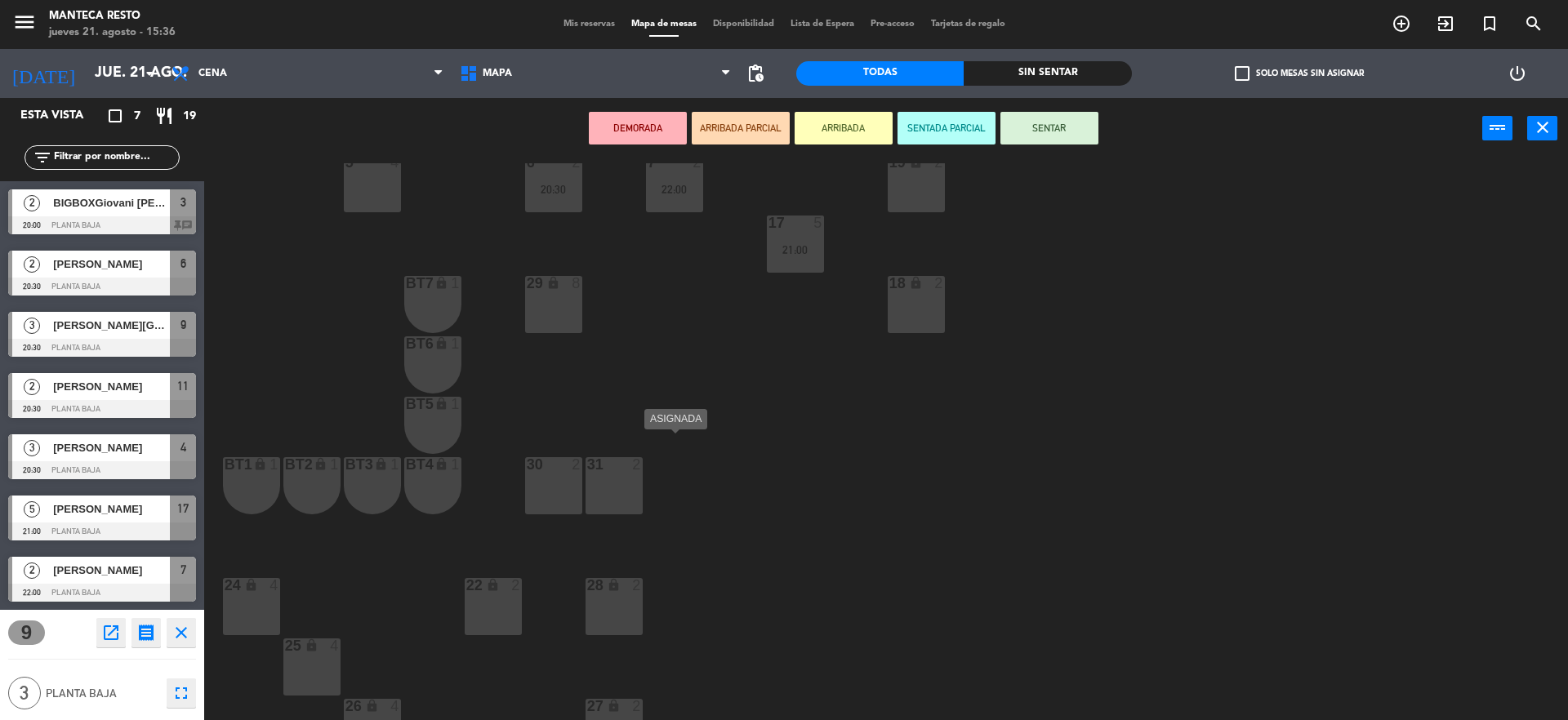
scroll to position [311, 0]
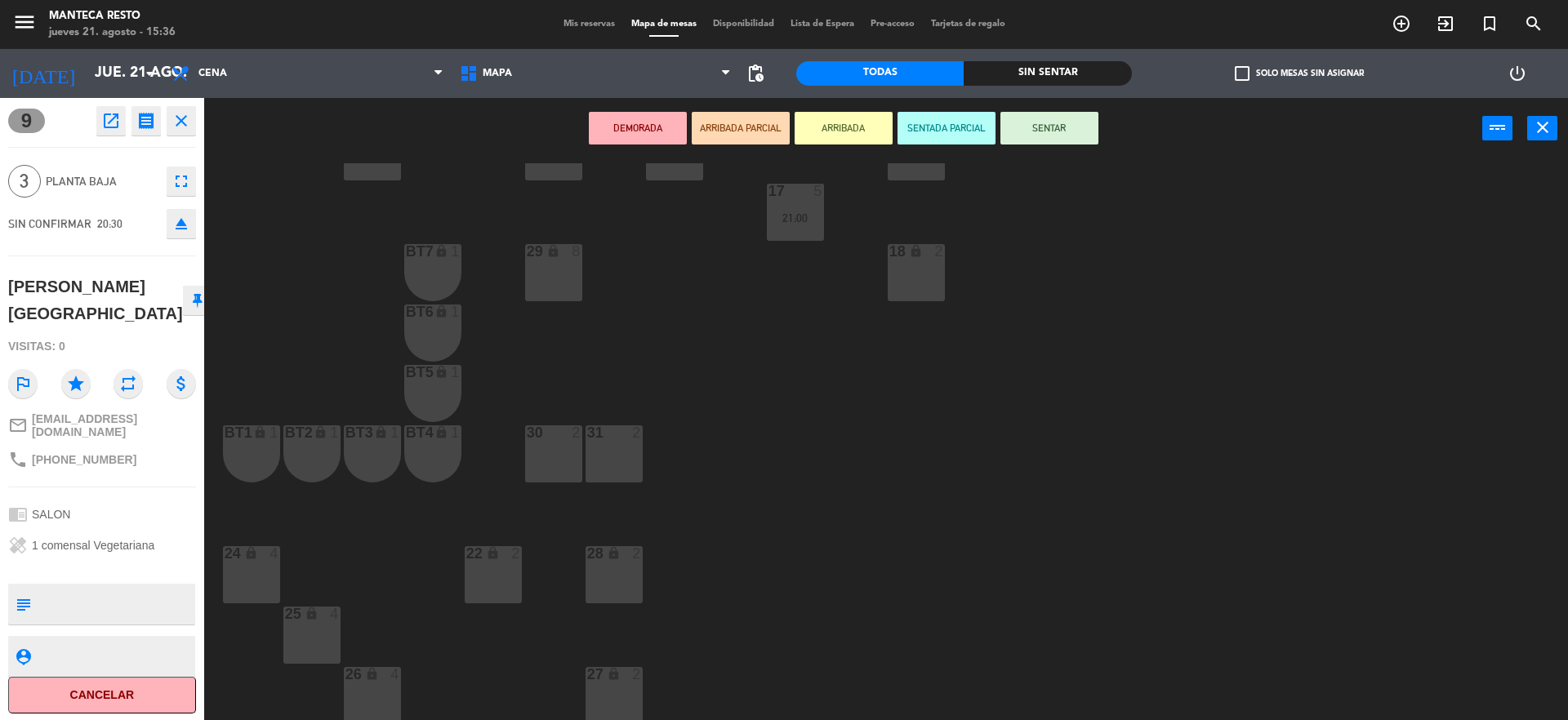
click at [250, 595] on div "24 lock 4" at bounding box center [252, 574] width 57 height 57
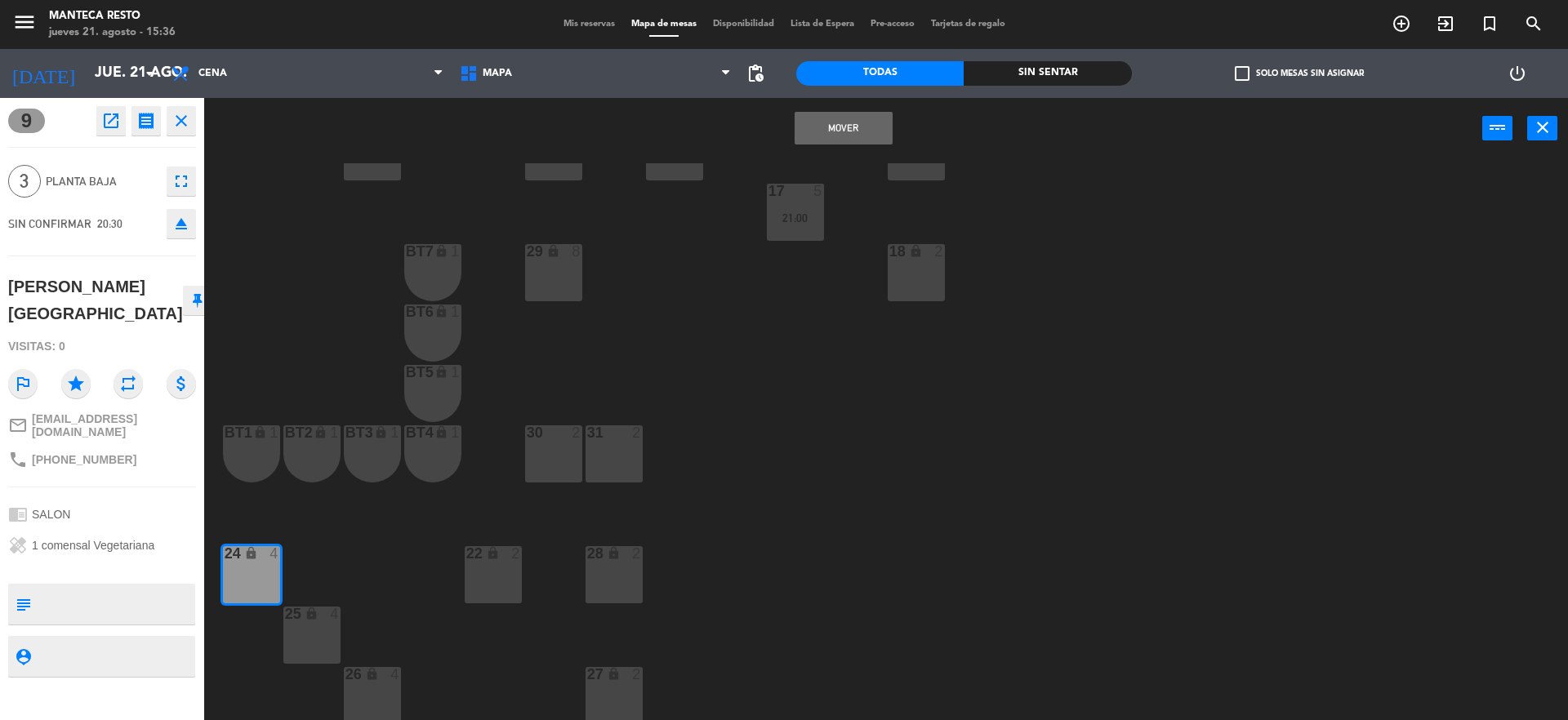
click at [878, 124] on button "Mover" at bounding box center [843, 127] width 98 height 33
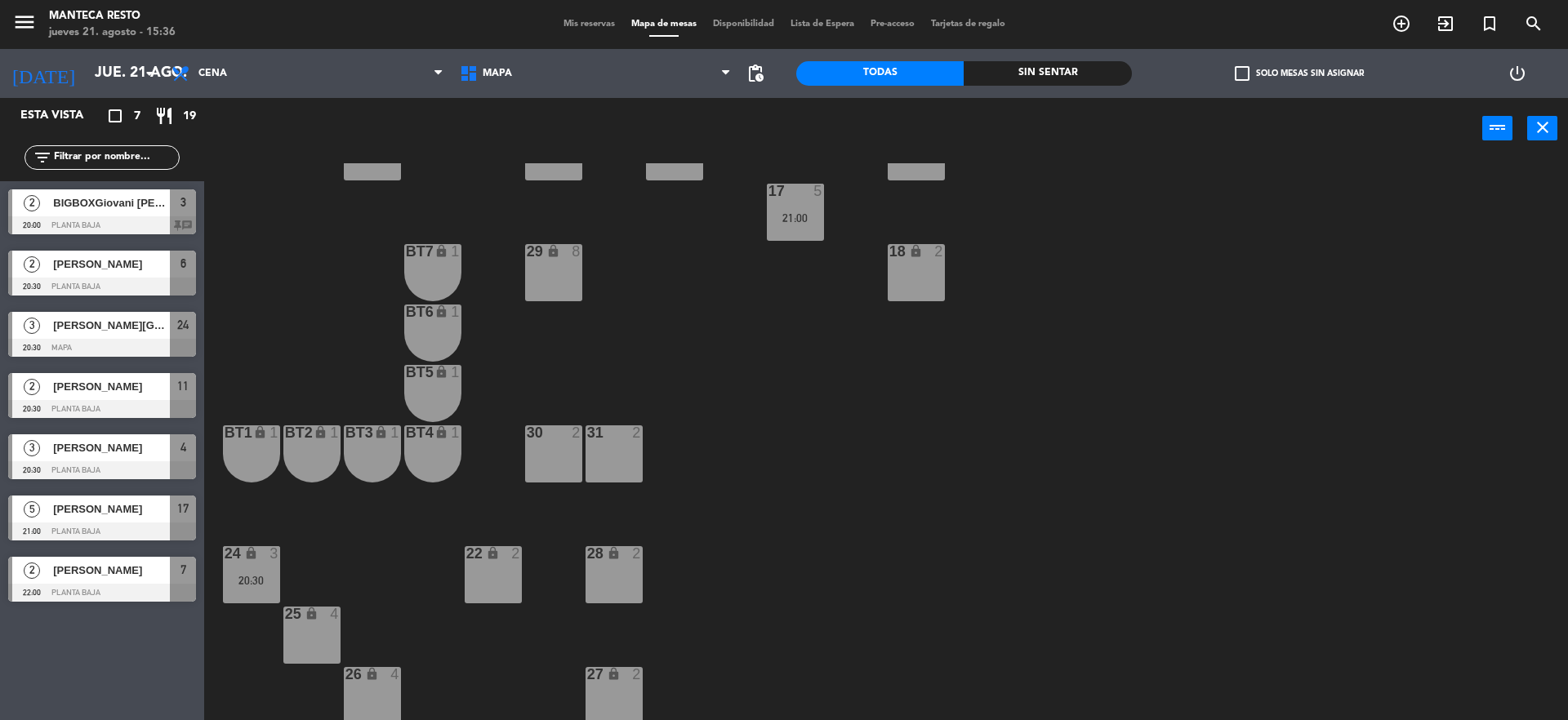
scroll to position [0, 0]
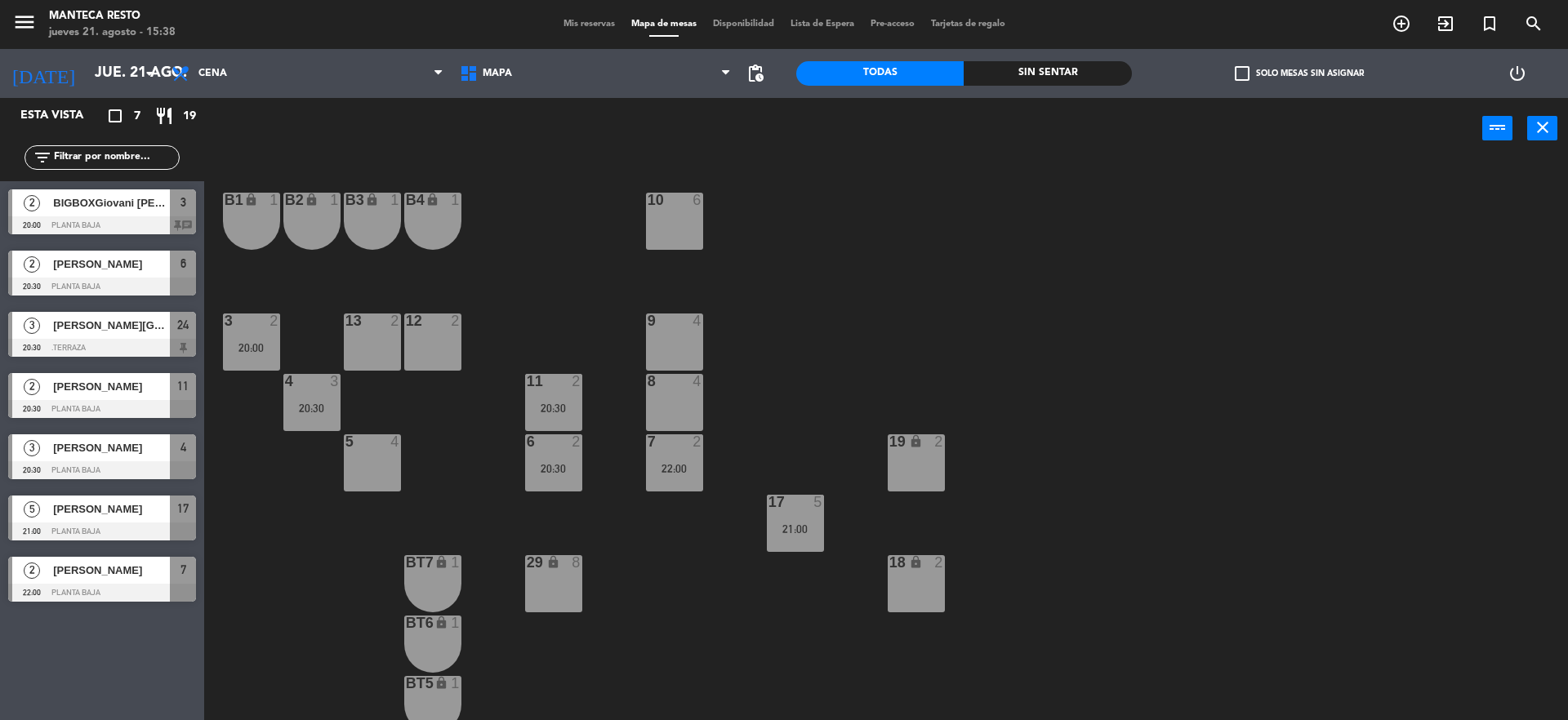
click at [604, 23] on span "Mis reservas" at bounding box center [589, 24] width 68 height 9
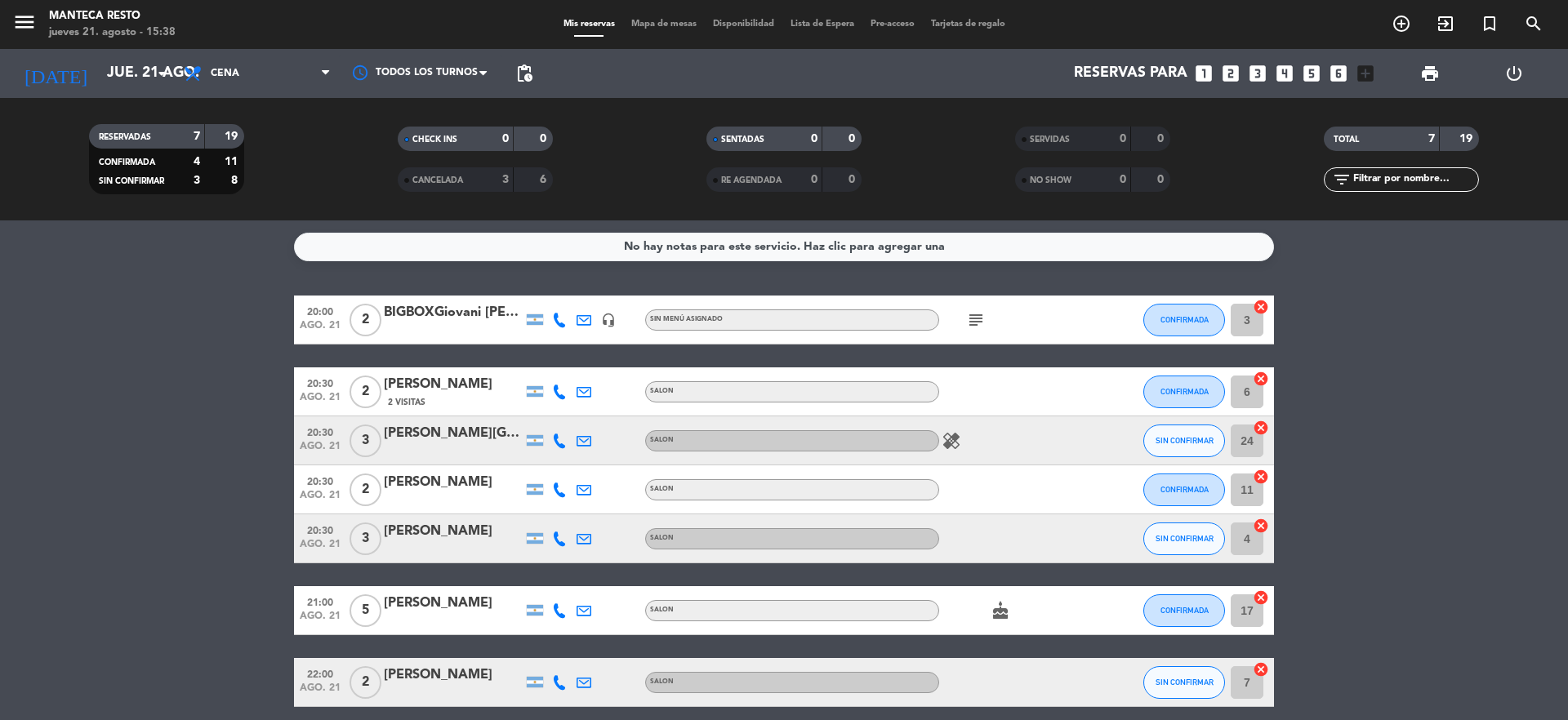
click at [944, 440] on icon "healing" at bounding box center [952, 440] width 19 height 19
click at [1195, 442] on span "SIN CONFIRMAR" at bounding box center [1185, 440] width 58 height 9
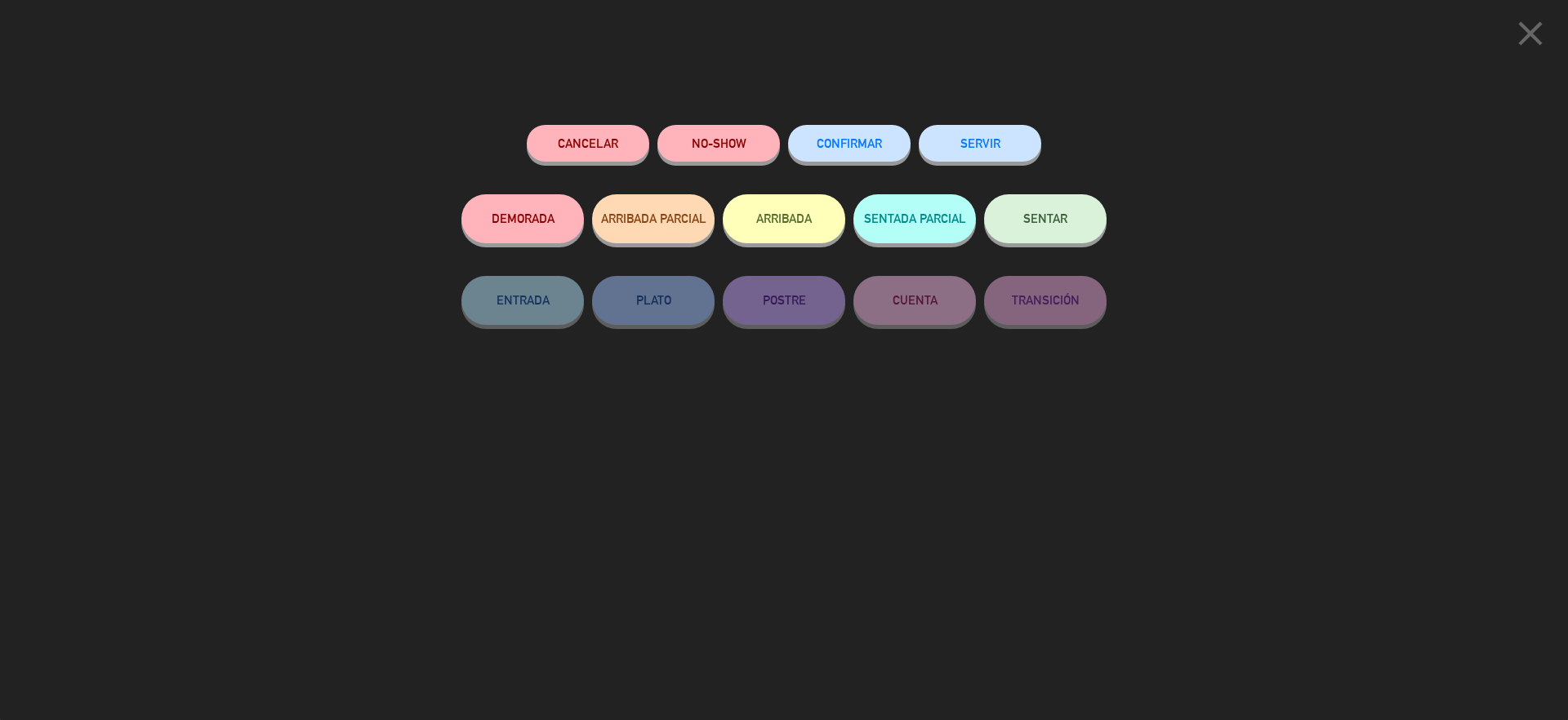
click at [880, 155] on button "CONFIRMAR" at bounding box center [849, 143] width 122 height 37
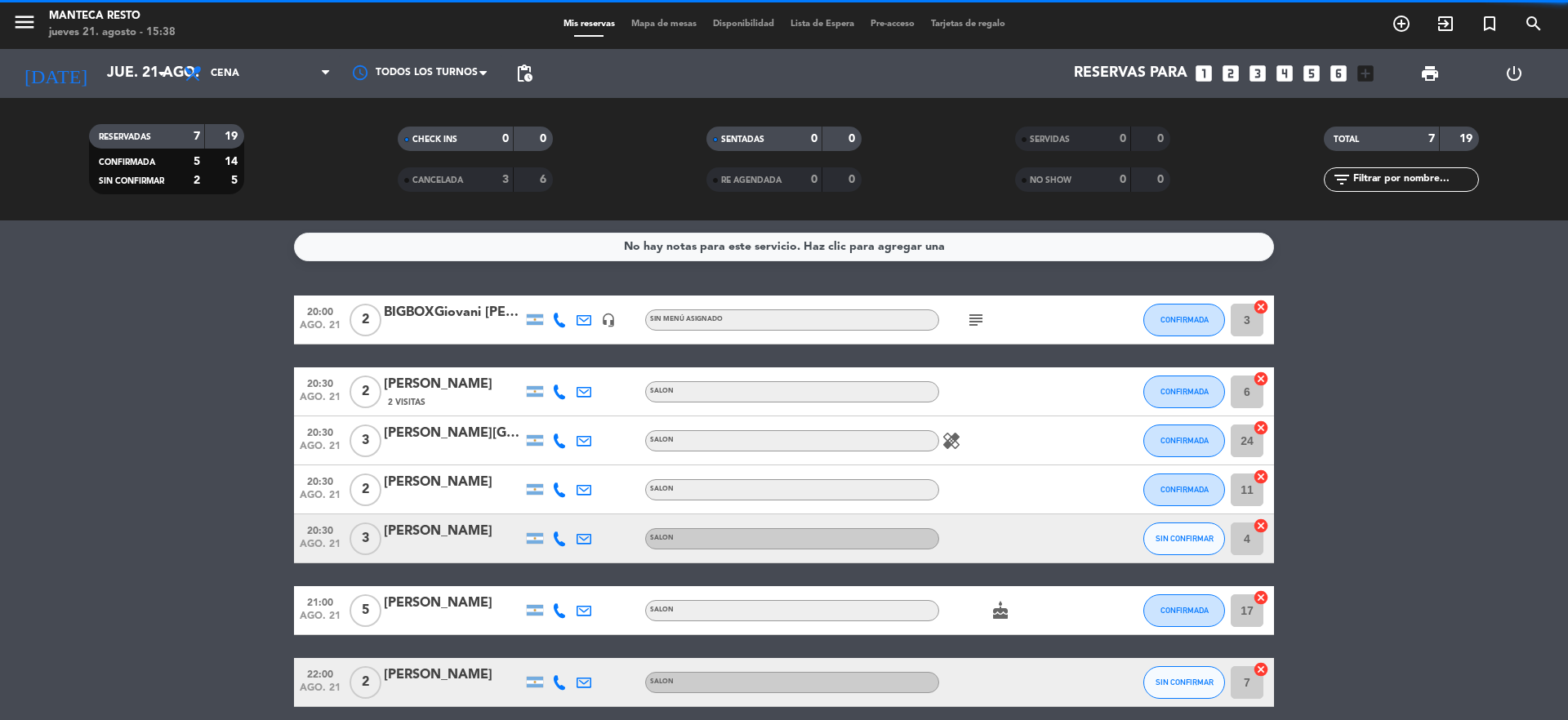
click at [964, 455] on div "healing" at bounding box center [1012, 440] width 147 height 48
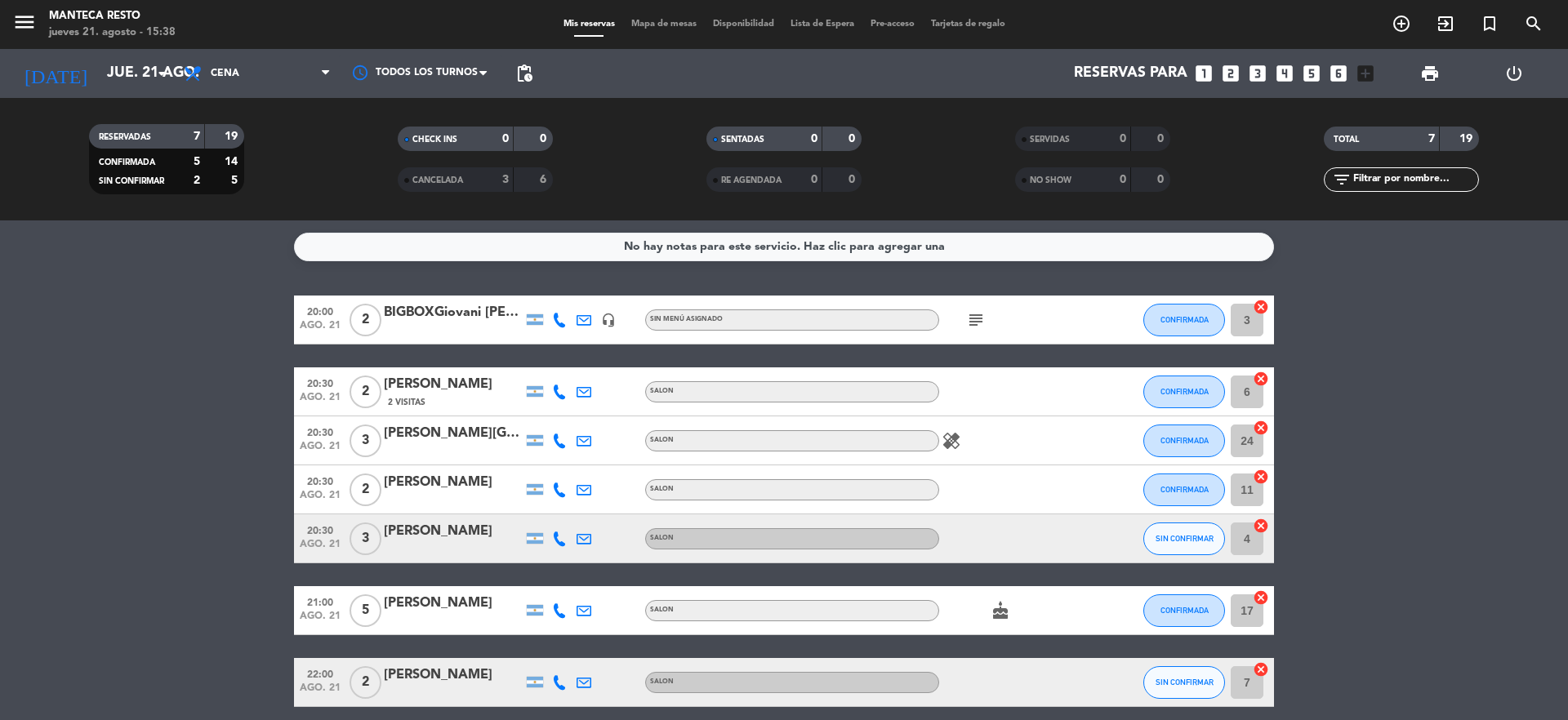
drag, startPoint x: 941, startPoint y: 445, endPoint x: 949, endPoint y: 448, distance: 8.5
click at [945, 447] on span "healing" at bounding box center [952, 440] width 25 height 19
click at [950, 448] on icon "healing" at bounding box center [952, 440] width 19 height 19
click at [982, 310] on icon "subject" at bounding box center [976, 320] width 19 height 19
click at [1497, 480] on bookings-row "20:00 [DATE] 2 BIGBOXGiovani [PERSON_NAME] headset_mic Sin menú asignado subjec…" at bounding box center [784, 501] width 1568 height 411
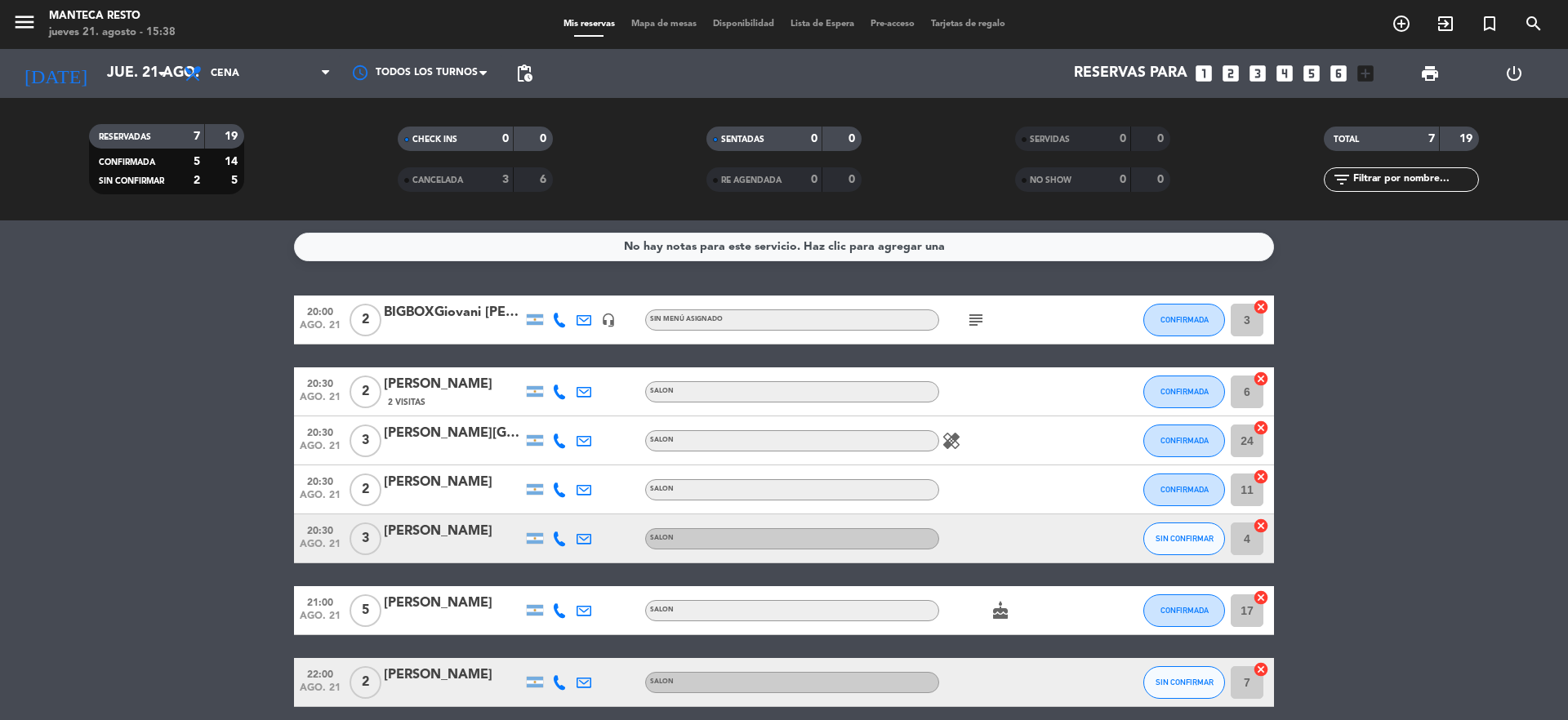
scroll to position [69, 0]
